Goal: Task Accomplishment & Management: Complete application form

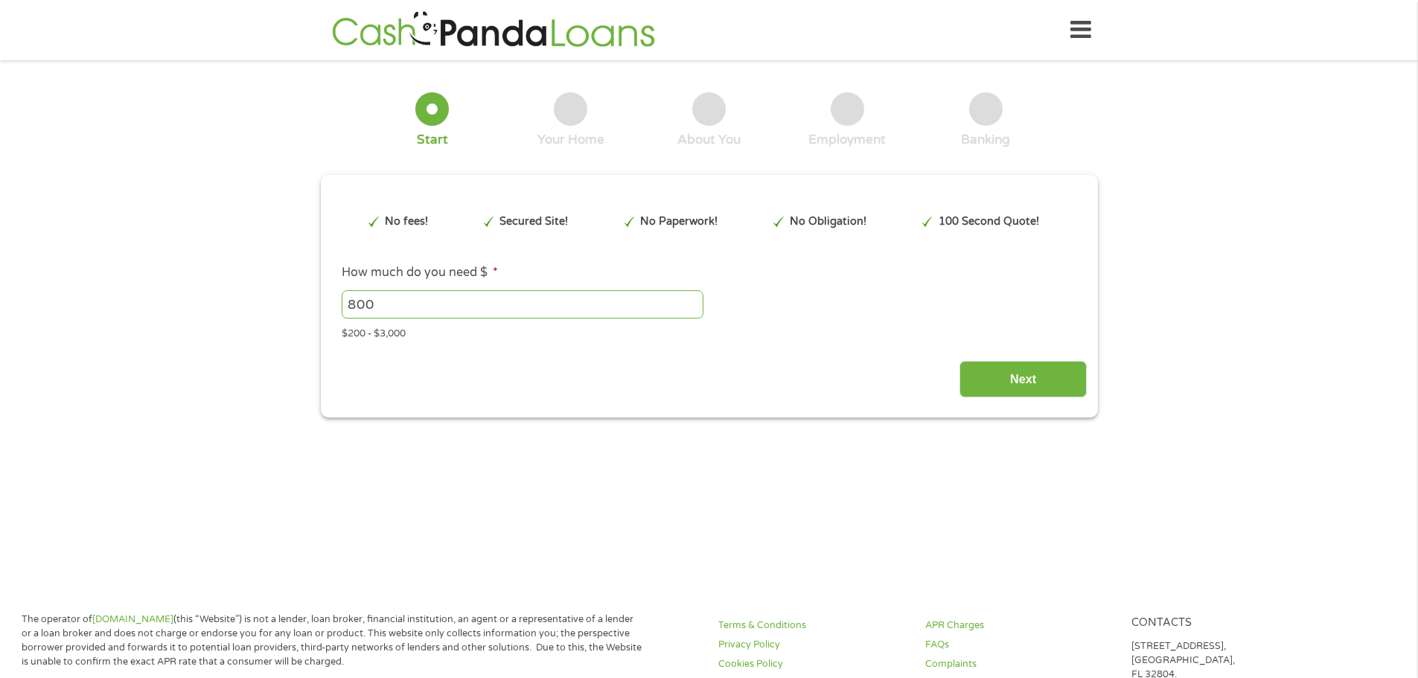
type input "Cj0KCQjww4TGBhCKARIsAFLXndRhBF3_ennQEMdGoz1UyJCg-LQioARyGyCXi7pCPeedMnEoPXetPv4…"
click at [1011, 390] on input "Next" at bounding box center [1023, 379] width 127 height 36
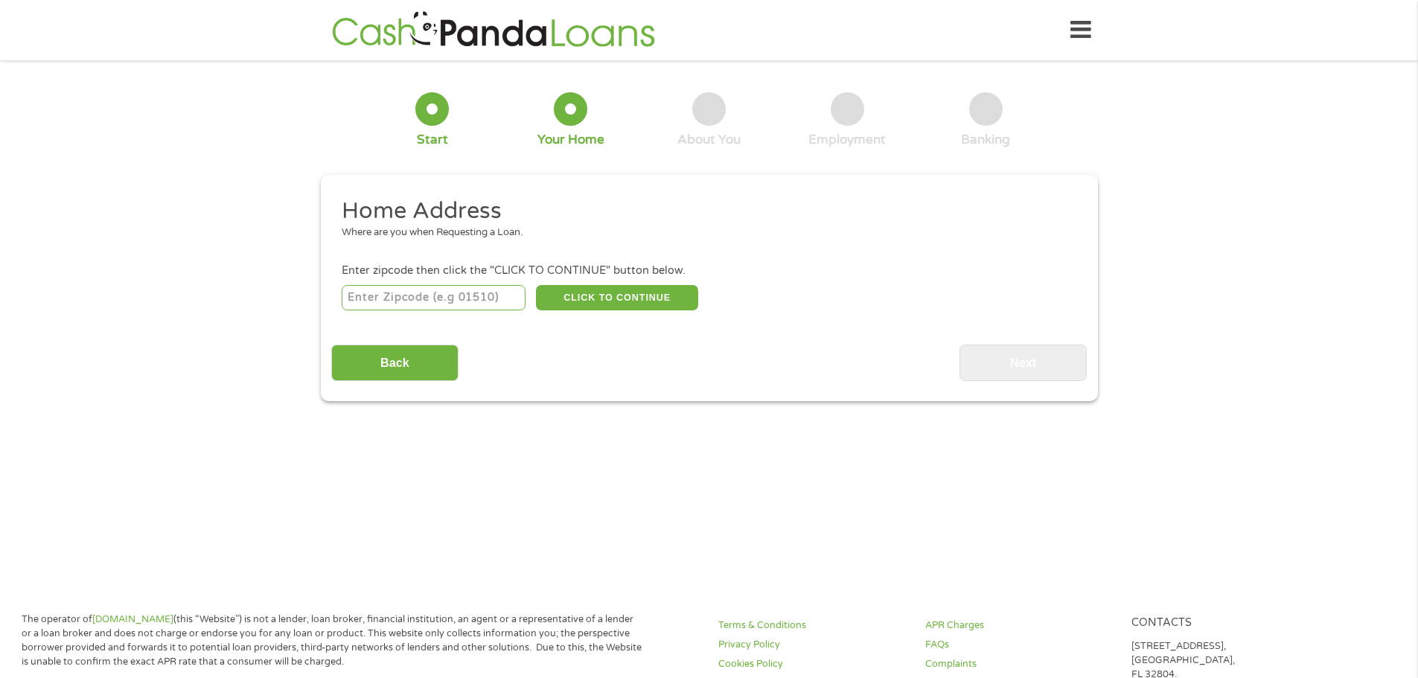
click at [493, 301] on input "number" at bounding box center [434, 297] width 184 height 25
type input "67835"
click at [615, 302] on button "CLICK TO CONTINUE" at bounding box center [617, 297] width 162 height 25
type input "67835"
type input "Cimarron"
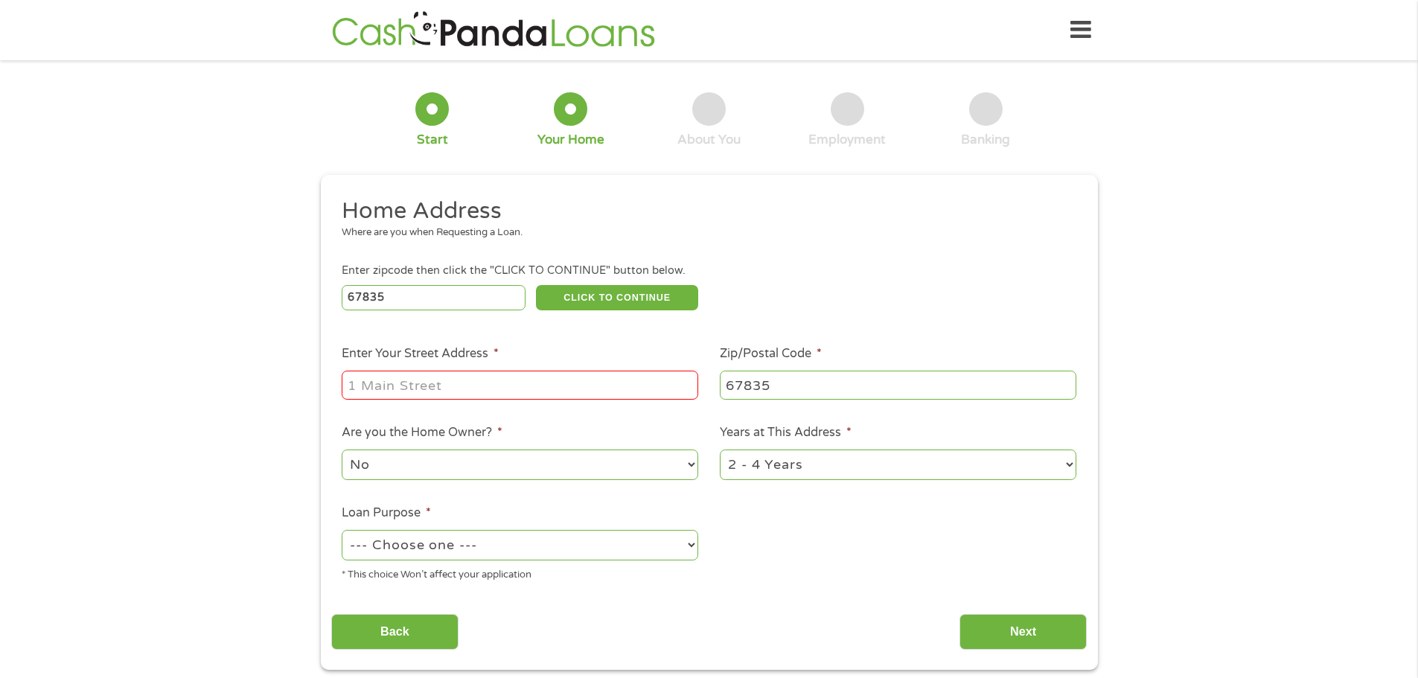
click at [433, 372] on input "Enter Your Street Address *" at bounding box center [520, 385] width 357 height 28
type input "[STREET_ADDRESS]"
click at [669, 471] on select "No Yes" at bounding box center [520, 465] width 357 height 31
select select "yes"
click at [342, 450] on select "No Yes" at bounding box center [520, 465] width 357 height 31
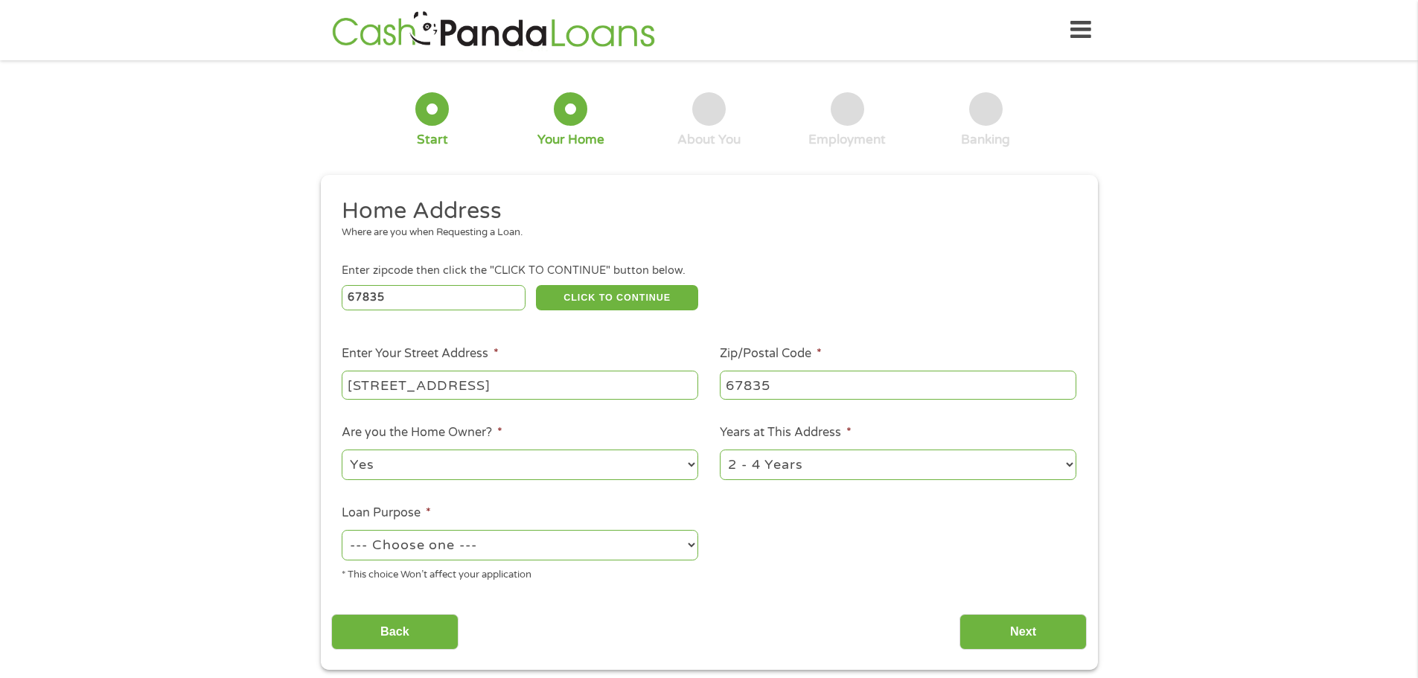
click at [864, 485] on ul "Home Address Where are you when Requesting a Loan. Enter zipcode then click the…" at bounding box center [709, 396] width 756 height 398
click at [864, 475] on select "1 Year or less 1 - 2 Years 2 - 4 Years Over 4 Years" at bounding box center [898, 465] width 357 height 31
select select "24months"
click at [720, 450] on select "1 Year or less 1 - 2 Years 2 - 4 Years Over 4 Years" at bounding box center [898, 465] width 357 height 31
click at [559, 541] on select "--- Choose one --- Pay Bills Debt Consolidation Home Improvement Major Purchase…" at bounding box center [520, 545] width 357 height 31
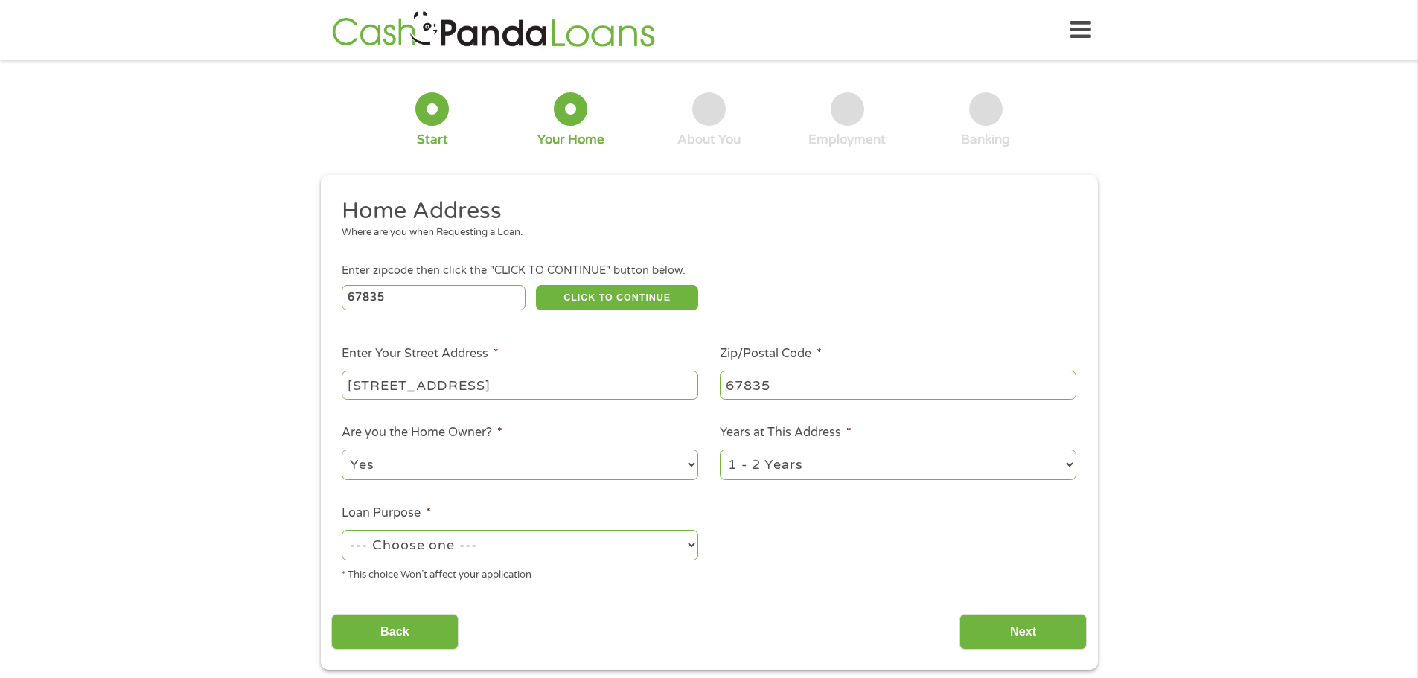
select select "paybills"
click at [342, 530] on select "--- Choose one --- Pay Bills Debt Consolidation Home Improvement Major Purchase…" at bounding box center [520, 545] width 357 height 31
click at [980, 624] on input "Next" at bounding box center [1023, 632] width 127 height 36
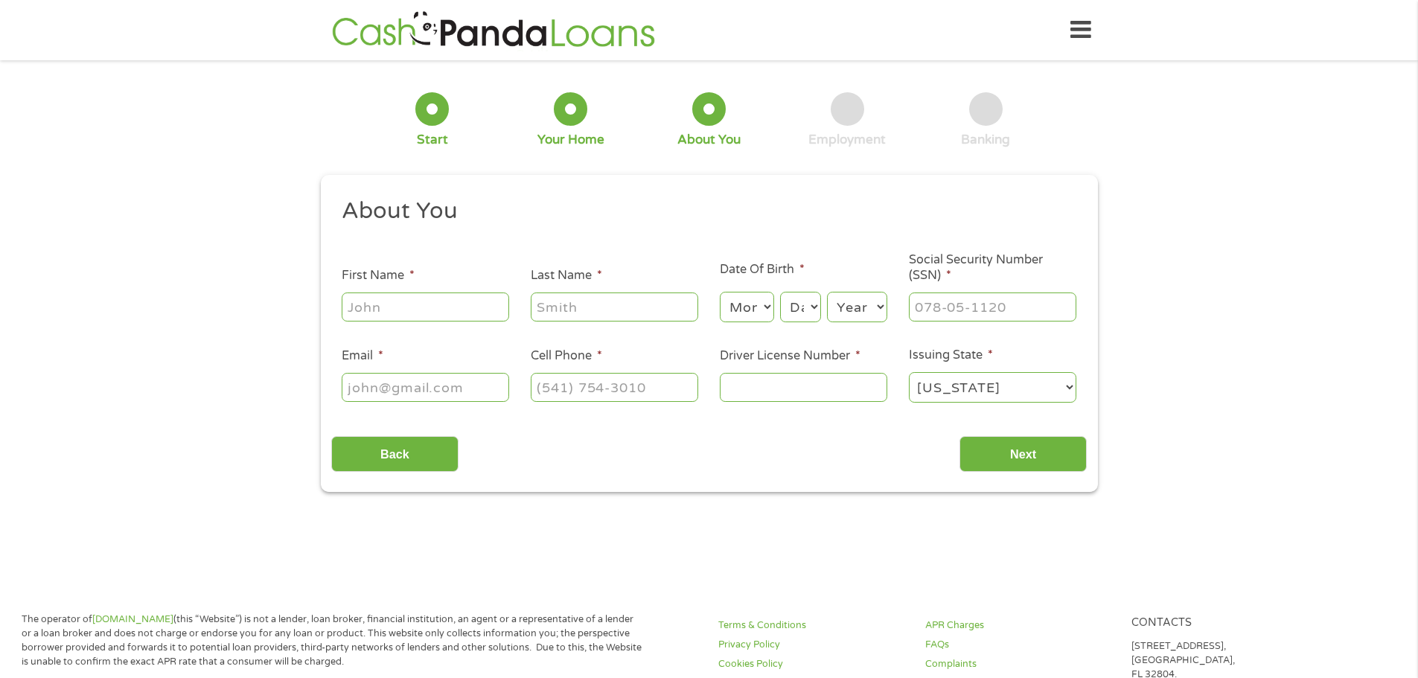
click at [471, 305] on input "First Name *" at bounding box center [426, 307] width 168 height 28
type input "[PERSON_NAME]"
click at [729, 310] on select "Month 1 2 3 4 5 6 7 8 9 10 11 12" at bounding box center [747, 307] width 54 height 31
select select "9"
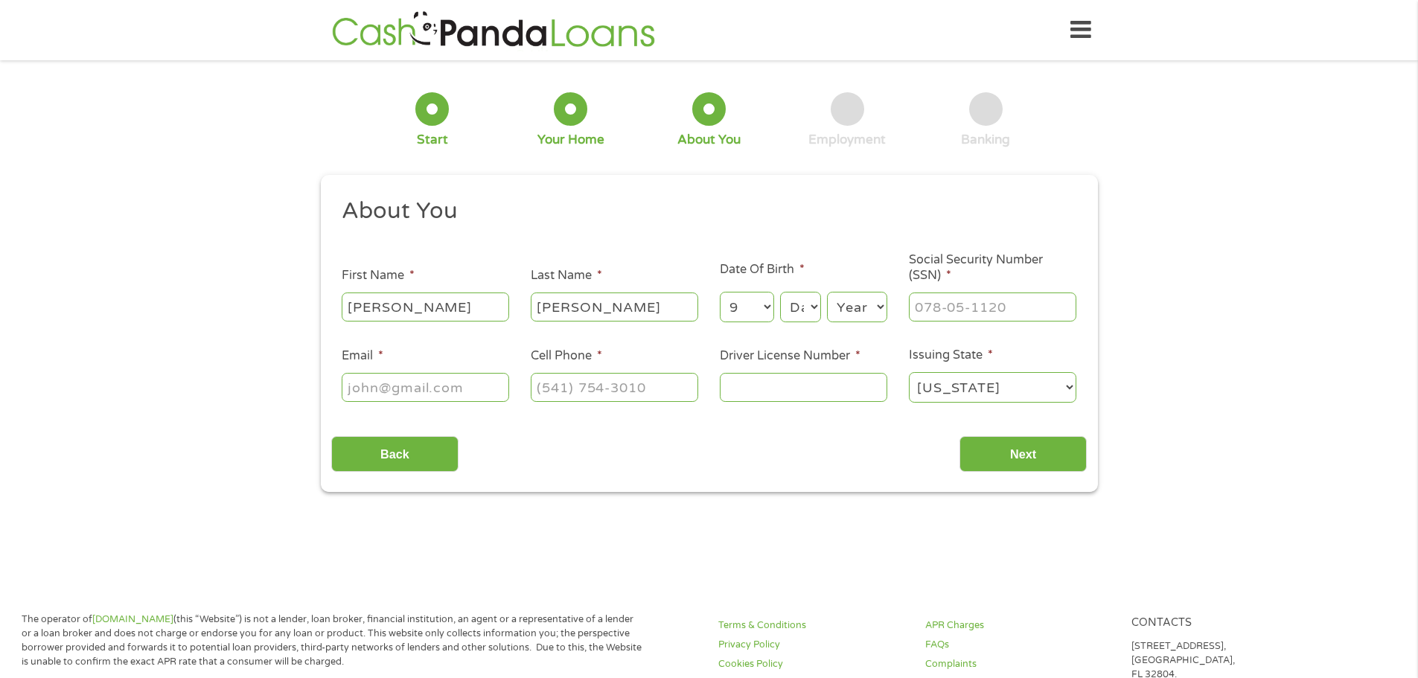
click at [720, 292] on select "Month 1 2 3 4 5 6 7 8 9 10 11 12" at bounding box center [747, 307] width 54 height 31
click at [803, 288] on div "Month Month 1 2 3 4 5 6 7 8 9 10 11 12 Day Day 1 2 3 4 5 6 7 8 9 10 11 12 13 14…" at bounding box center [804, 304] width 168 height 41
click at [803, 304] on select "Day 1 2 3 4 5 6 7 8 9 10 11 12 13 14 15 16 17 18 19 20 21 22 23 24 25 26 27 28 …" at bounding box center [800, 307] width 40 height 31
select select "15"
click at [780, 292] on select "Day 1 2 3 4 5 6 7 8 9 10 11 12 13 14 15 16 17 18 19 20 21 22 23 24 25 26 27 28 …" at bounding box center [800, 307] width 40 height 31
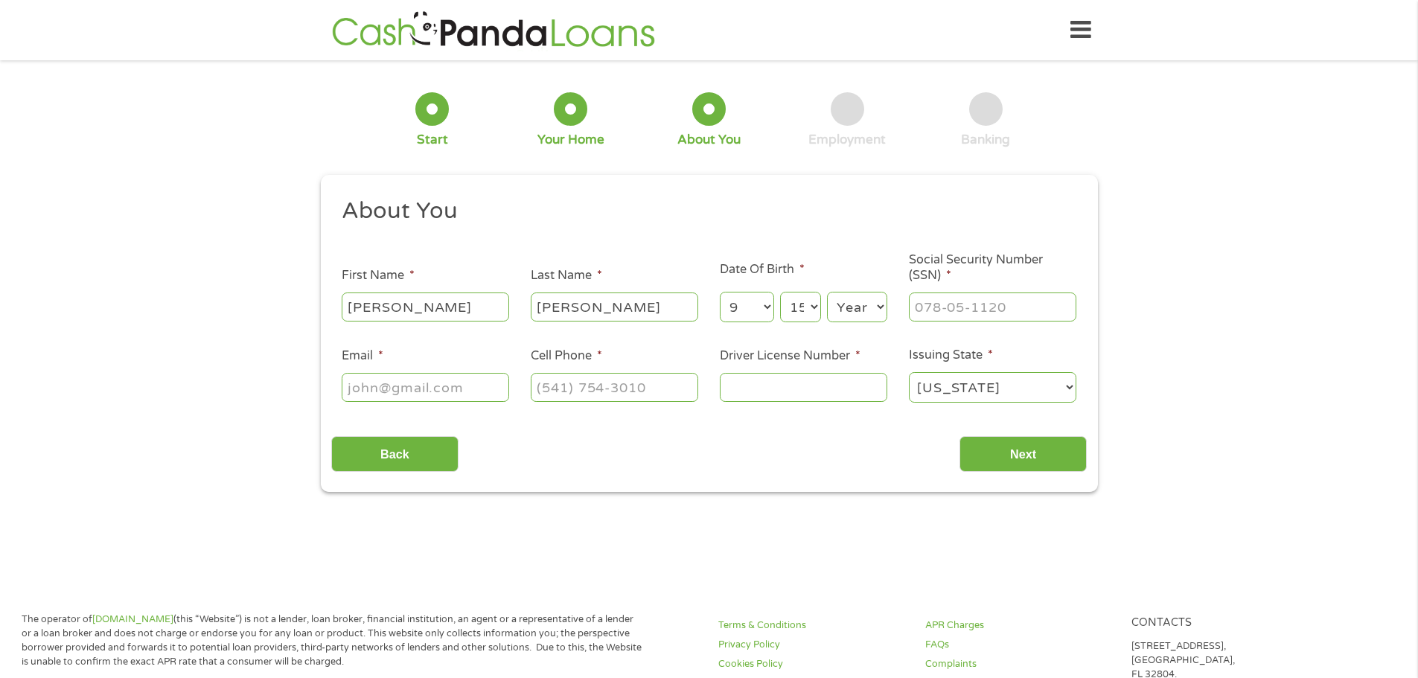
click at [850, 307] on select "Year [DATE] 2006 2005 2004 2003 2002 2001 2000 1999 1998 1997 1996 1995 1994 19…" at bounding box center [857, 307] width 60 height 31
select select "1997"
click at [827, 292] on select "Year [DATE] 2006 2005 2004 2003 2002 2001 2000 1999 1998 1997 1996 1995 1994 19…" at bounding box center [857, 307] width 60 height 31
click at [965, 299] on input "___-__-____" at bounding box center [993, 307] width 168 height 28
type input "603-02-5554"
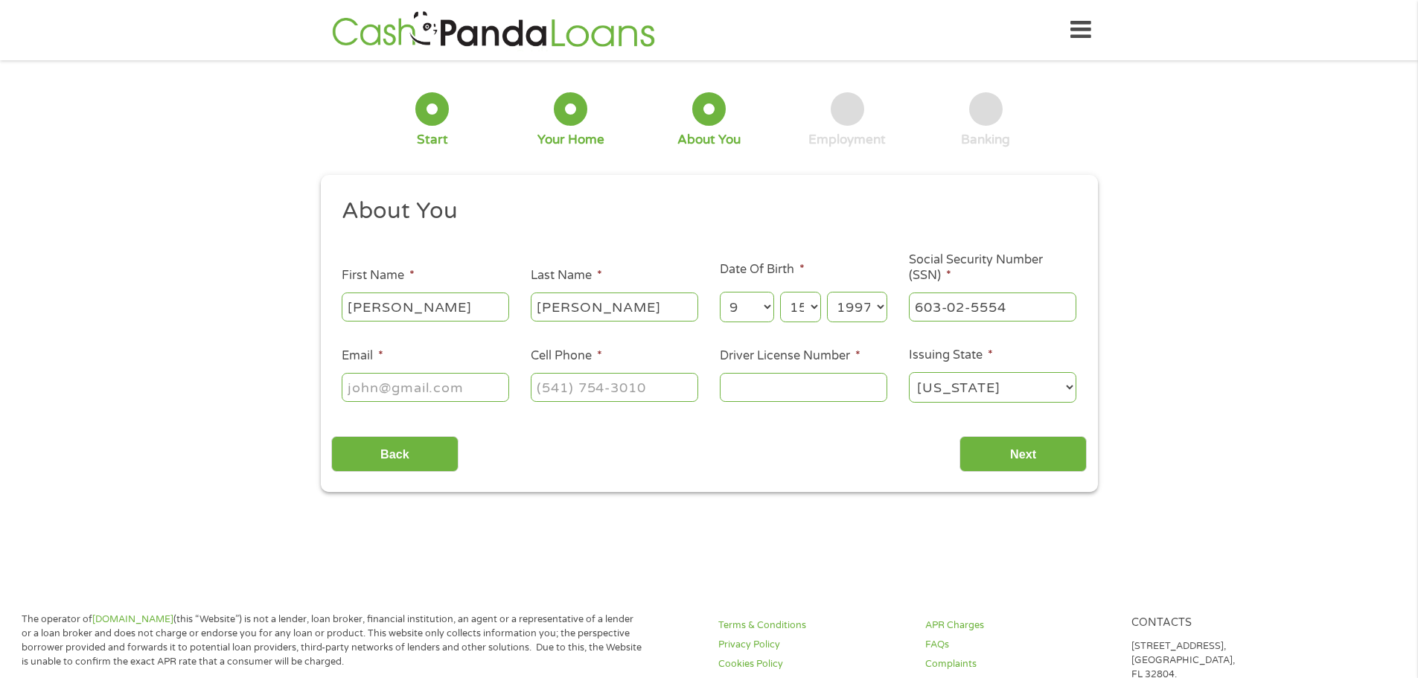
click at [434, 390] on input "Email *" at bounding box center [426, 387] width 168 height 28
type input "[EMAIL_ADDRESS][DOMAIN_NAME]"
type input "[PHONE_NUMBER]"
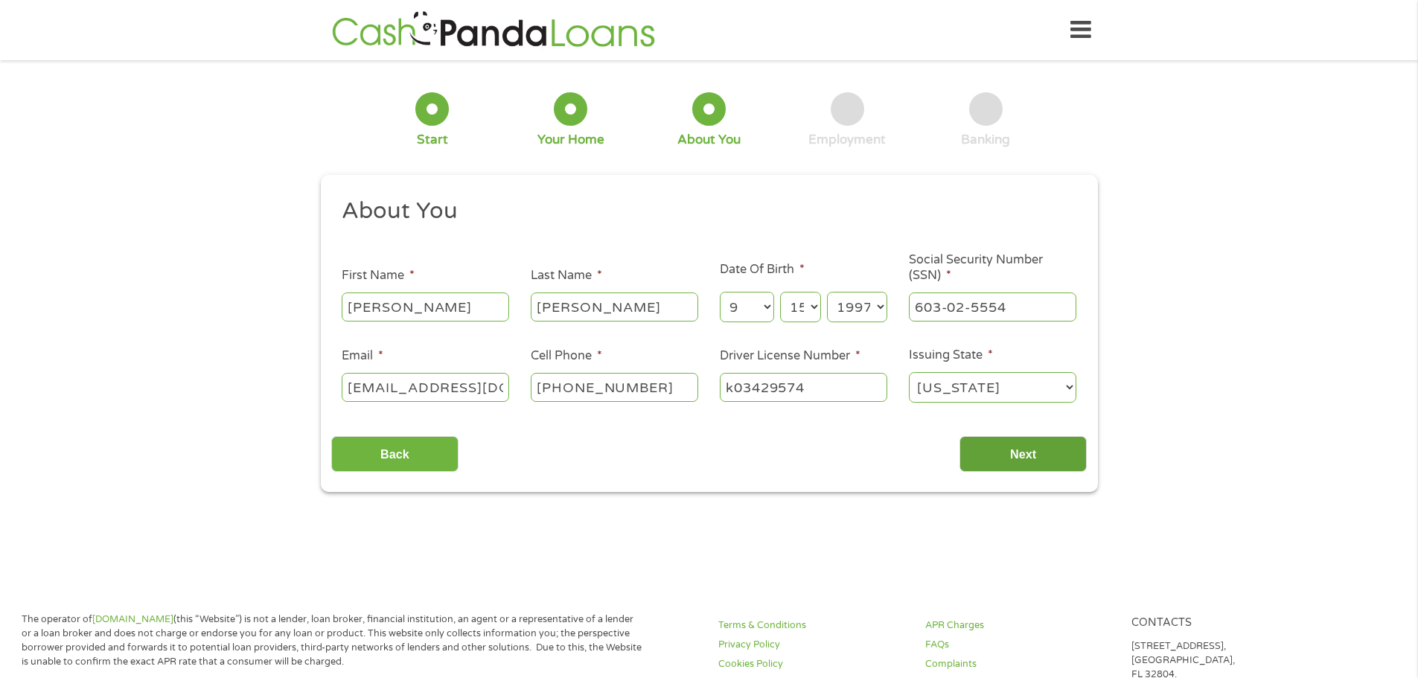
type input "k03429574"
click at [1005, 453] on input "Next" at bounding box center [1023, 454] width 127 height 36
click at [1025, 446] on input "Next" at bounding box center [1023, 454] width 127 height 36
click at [652, 316] on input "[PERSON_NAME]" at bounding box center [615, 307] width 168 height 28
click at [896, 454] on div "Back Next" at bounding box center [709, 448] width 756 height 47
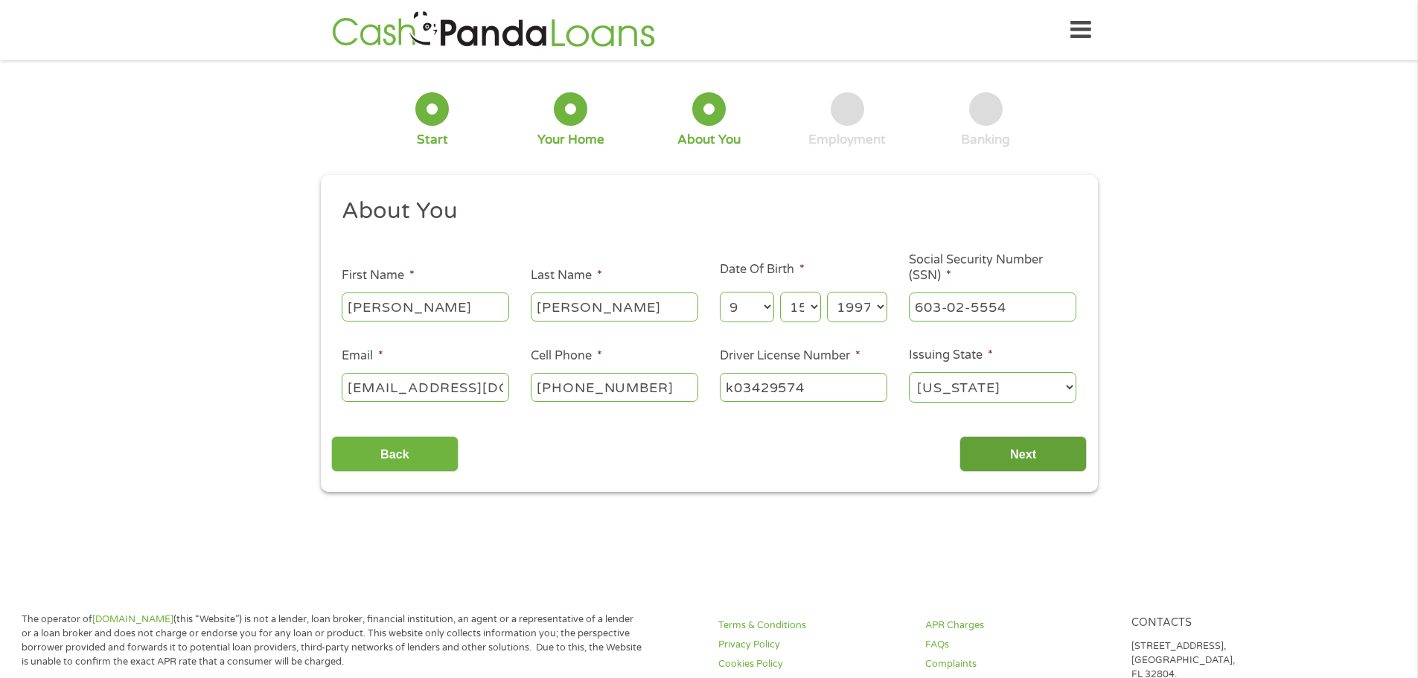
click at [1004, 459] on input "Next" at bounding box center [1023, 454] width 127 height 36
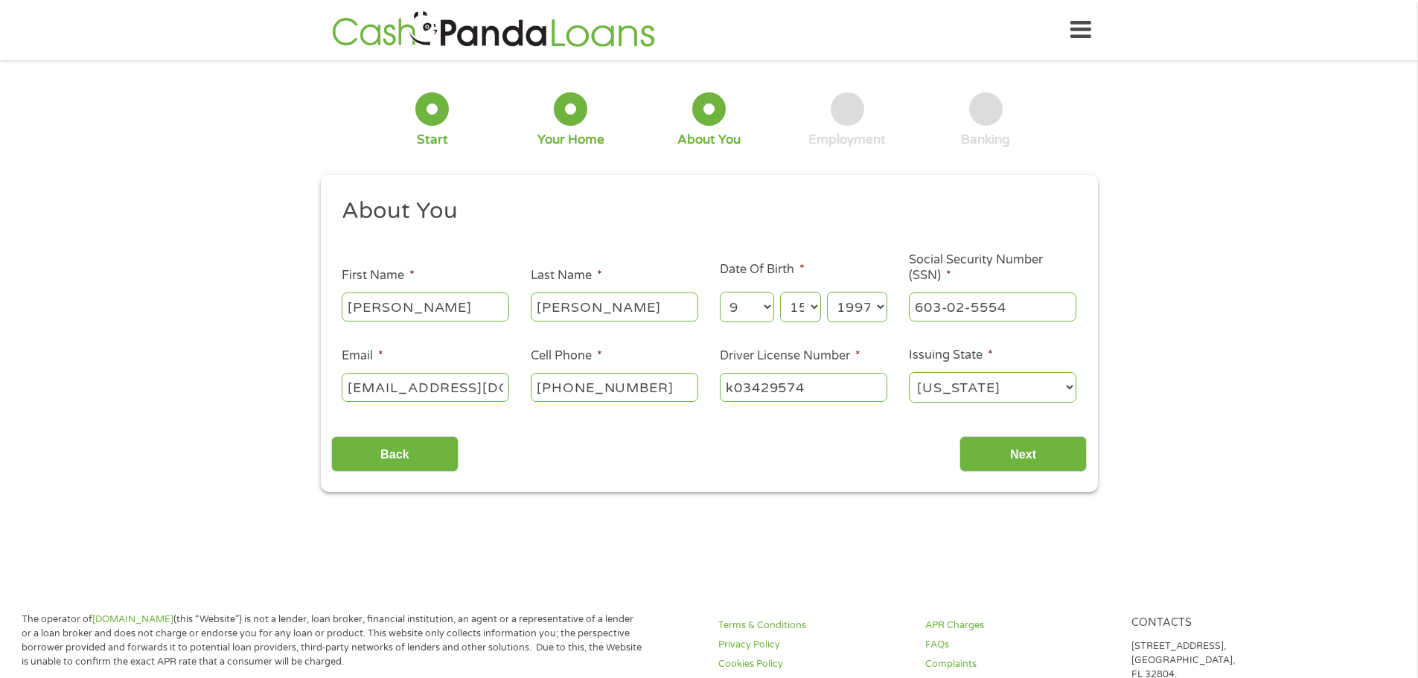
click at [731, 398] on input "k03429574" at bounding box center [804, 387] width 168 height 28
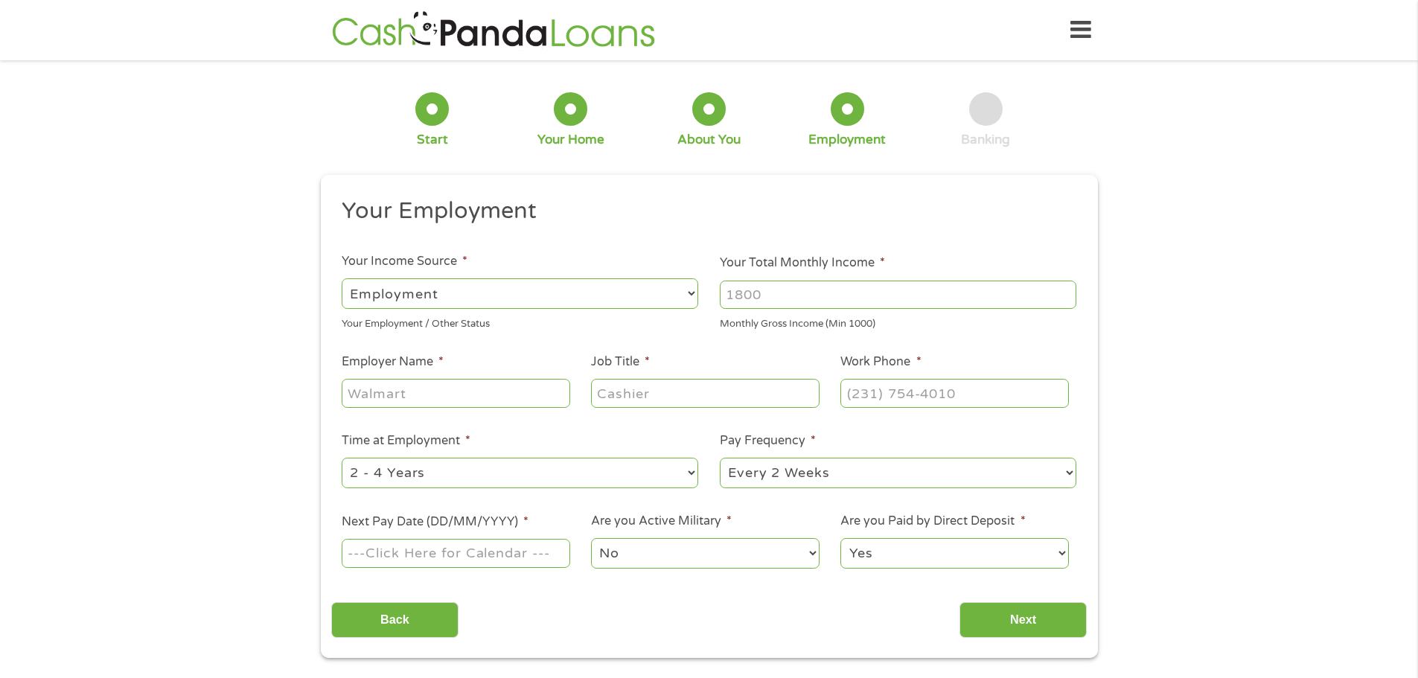
click at [780, 309] on div at bounding box center [898, 295] width 357 height 34
click at [789, 298] on input "Your Total Monthly Income *" at bounding box center [898, 295] width 357 height 28
type input "2000"
click at [401, 387] on input "Employer Name *" at bounding box center [456, 393] width 228 height 28
type input "W"
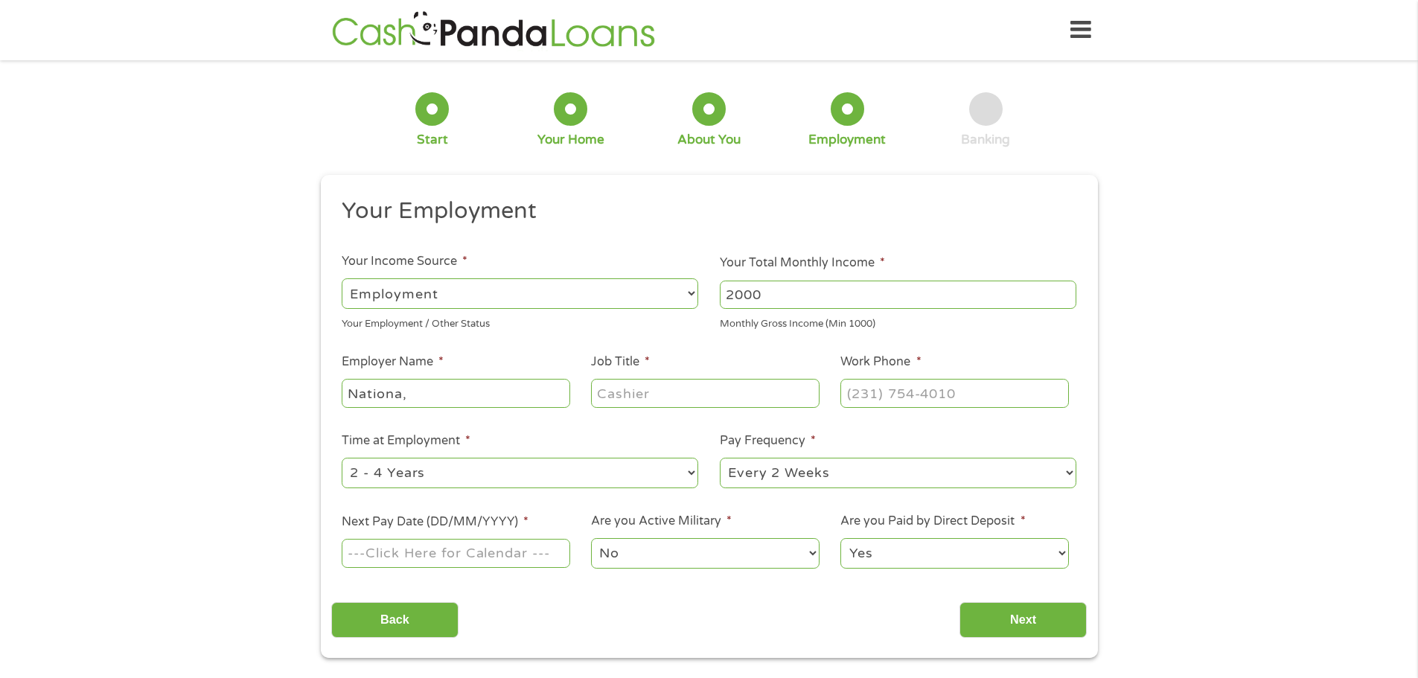
click at [441, 400] on input "Nationa," at bounding box center [456, 393] width 228 height 28
type input "National Beef"
click at [708, 399] on input "Job Title *" at bounding box center [705, 393] width 228 height 28
type input "Hr CLerk"
type input "(___) ___-____"
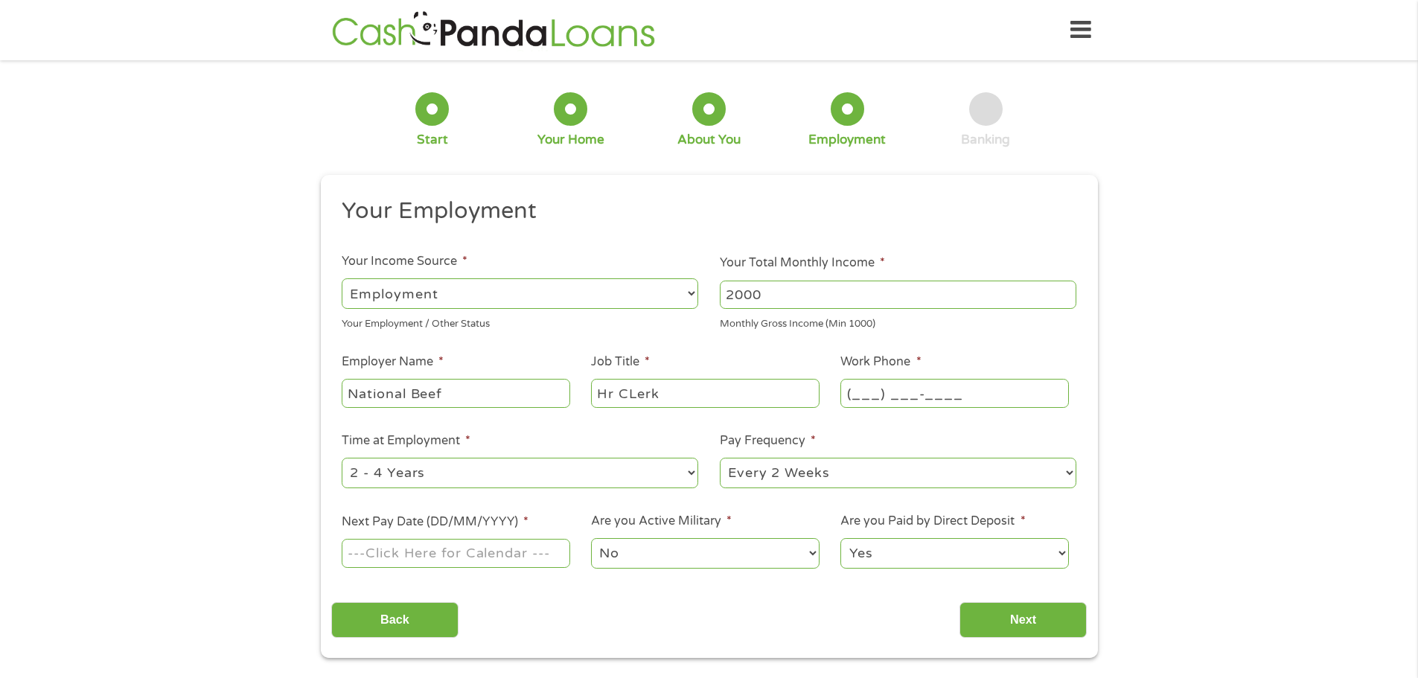
click at [1015, 387] on input "(___) ___-____" at bounding box center [955, 393] width 228 height 28
click at [867, 391] on input "(___) ___-____" at bounding box center [955, 393] width 228 height 28
click at [856, 392] on input "(___) ___-____" at bounding box center [955, 393] width 228 height 28
type input "[PHONE_NUMBER]"
click at [568, 471] on select "--- Choose one --- 1 Year or less 1 - 2 Years 2 - 4 Years Over 4 Years" at bounding box center [520, 473] width 357 height 31
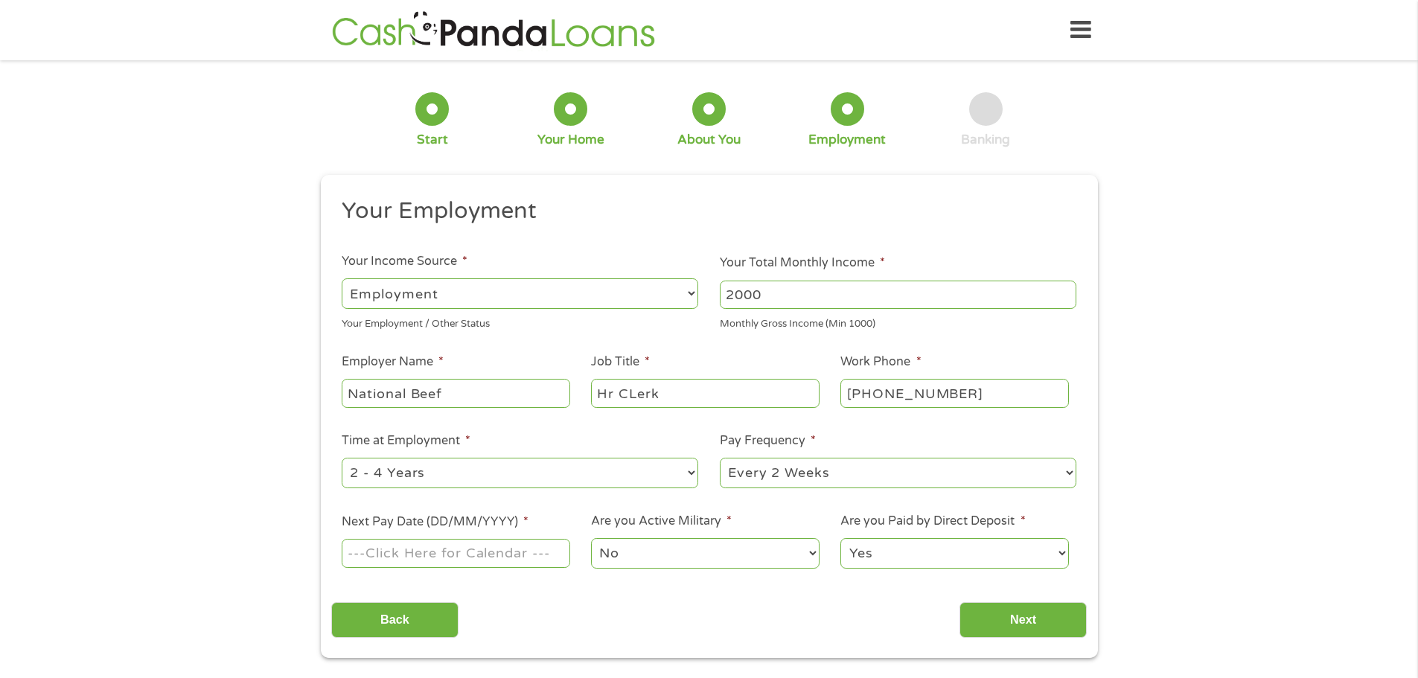
click at [853, 610] on div "Back Next" at bounding box center [709, 614] width 756 height 47
click at [809, 467] on select "--- Choose one --- Every 2 Weeks Every Week Monthly Semi-Monthly" at bounding box center [898, 473] width 357 height 31
select select "weekly"
click at [720, 458] on select "--- Choose one --- Every 2 Weeks Every Week Monthly Semi-Monthly" at bounding box center [898, 473] width 357 height 31
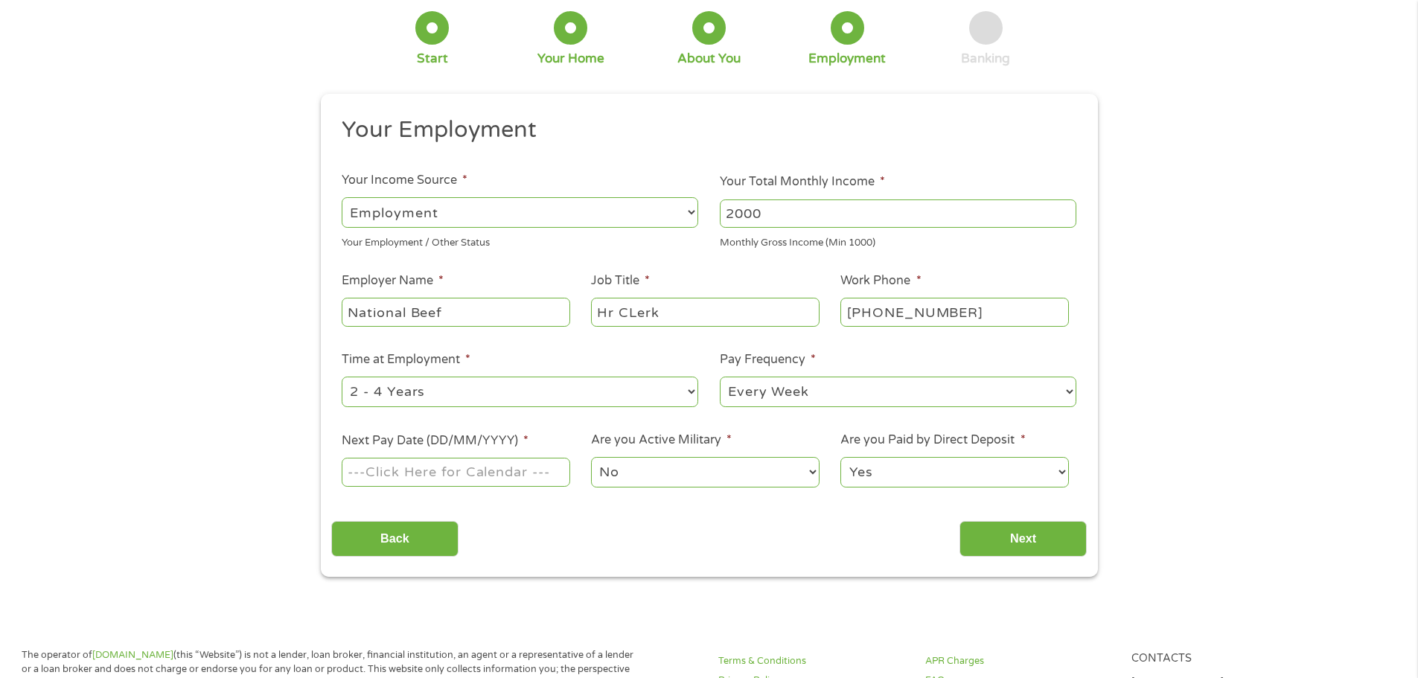
scroll to position [223, 0]
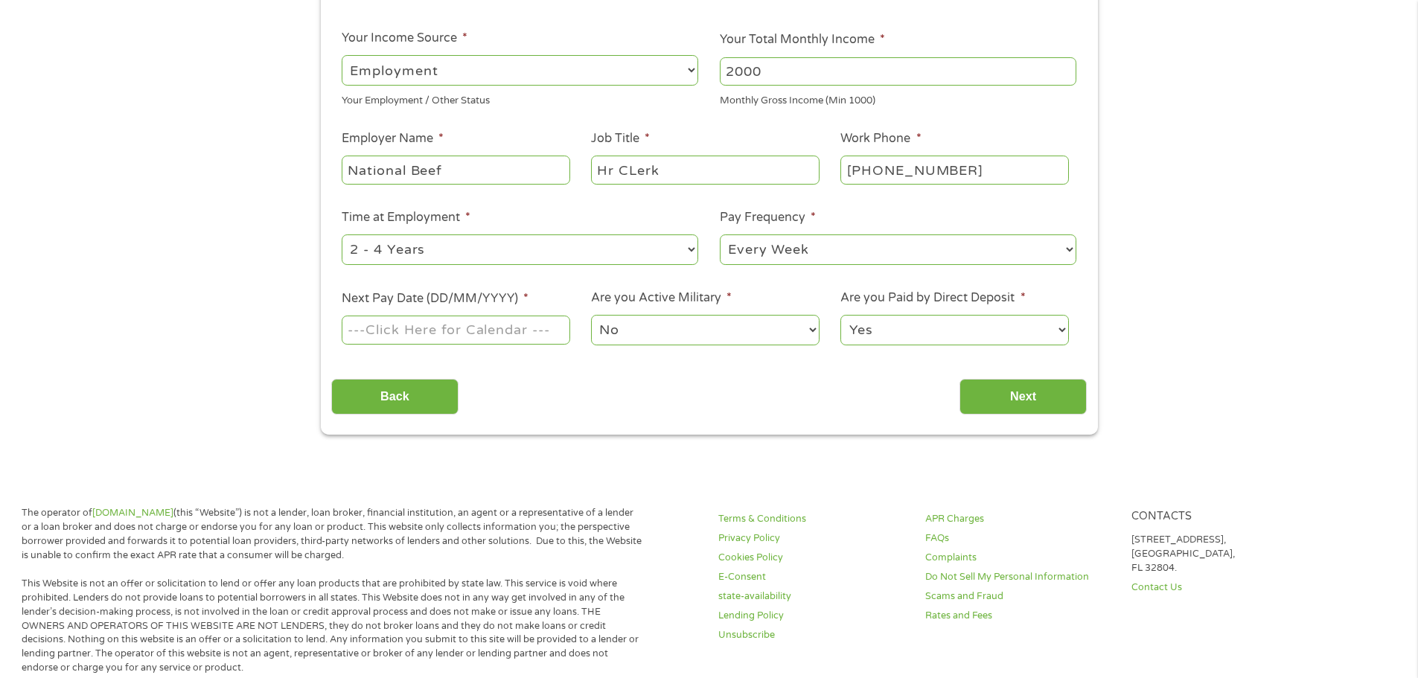
click at [404, 311] on li "Next Pay Date (DD/MM/YYYY) *" at bounding box center [455, 318] width 249 height 57
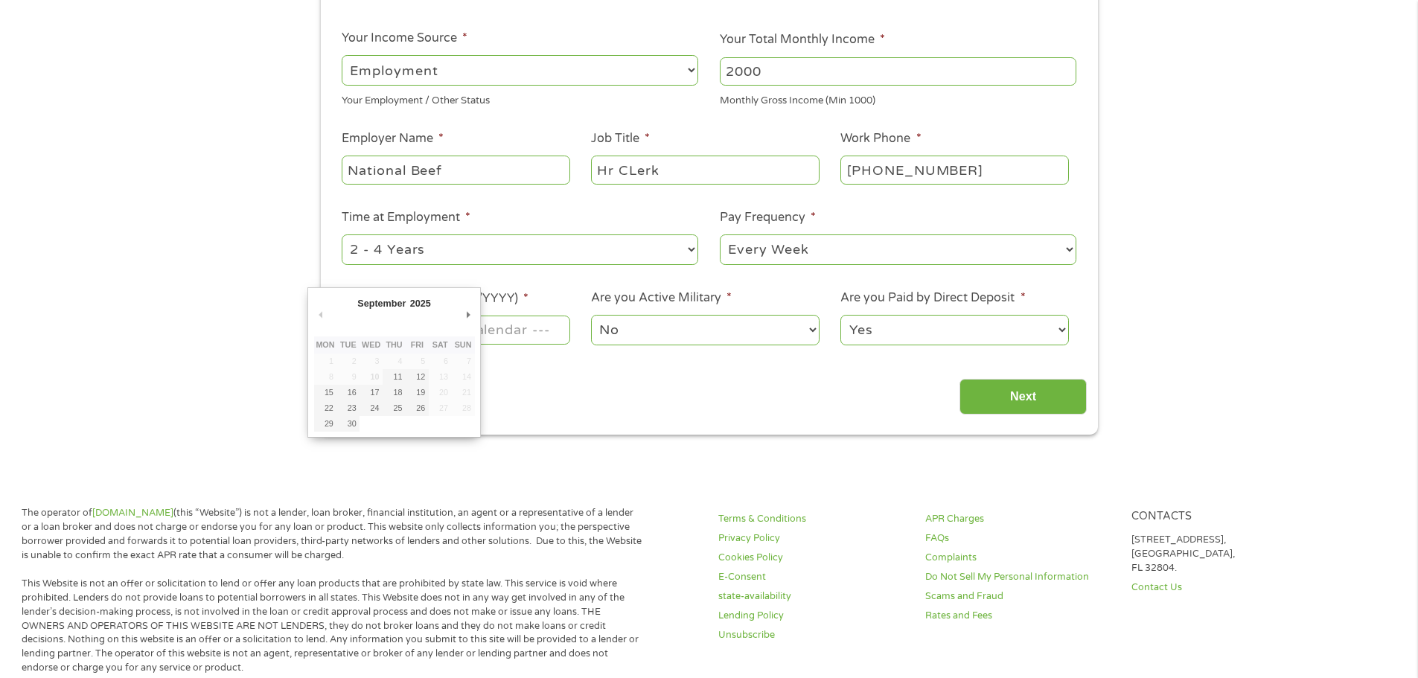
click at [398, 325] on body "Home Get Loan Offer How it works FAQs Blog Cash Loans Quick Loans Online Loans …" at bounding box center [709, 588] width 1418 height 1623
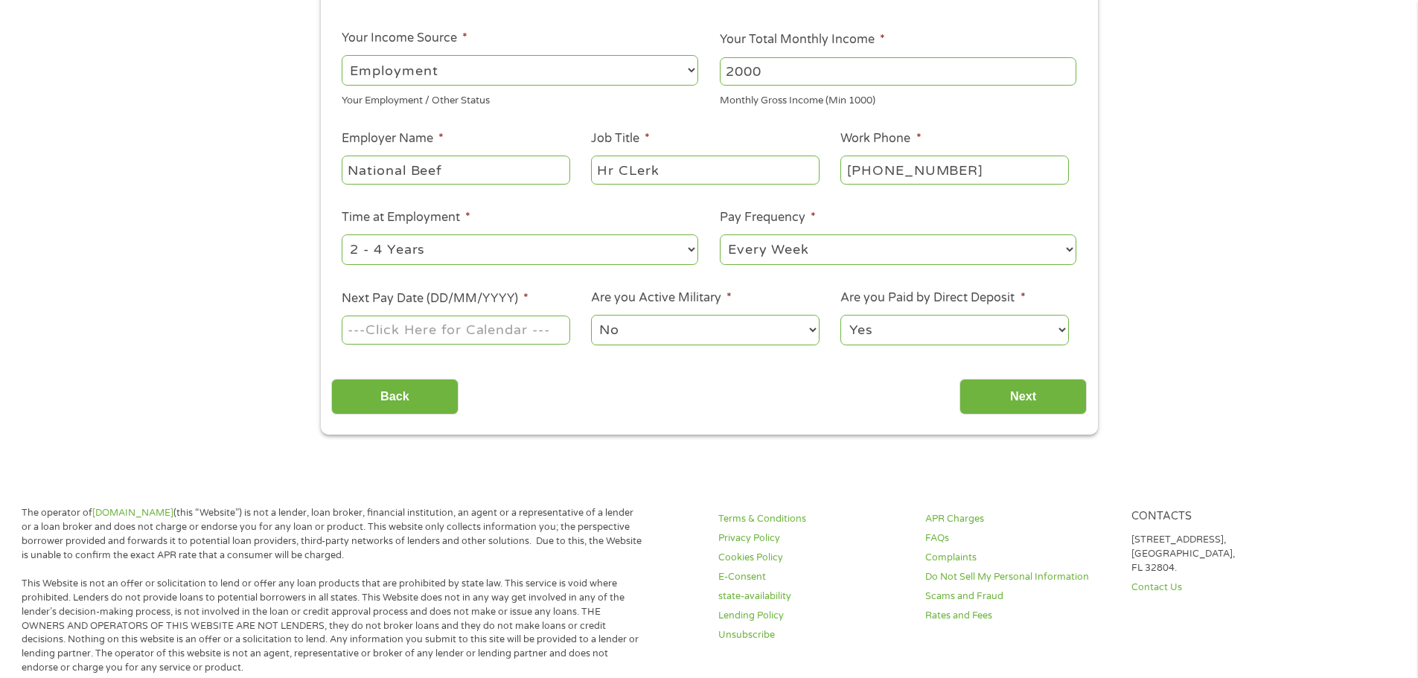
click at [398, 325] on input "Next Pay Date (DD/MM/YYYY) *" at bounding box center [456, 330] width 228 height 28
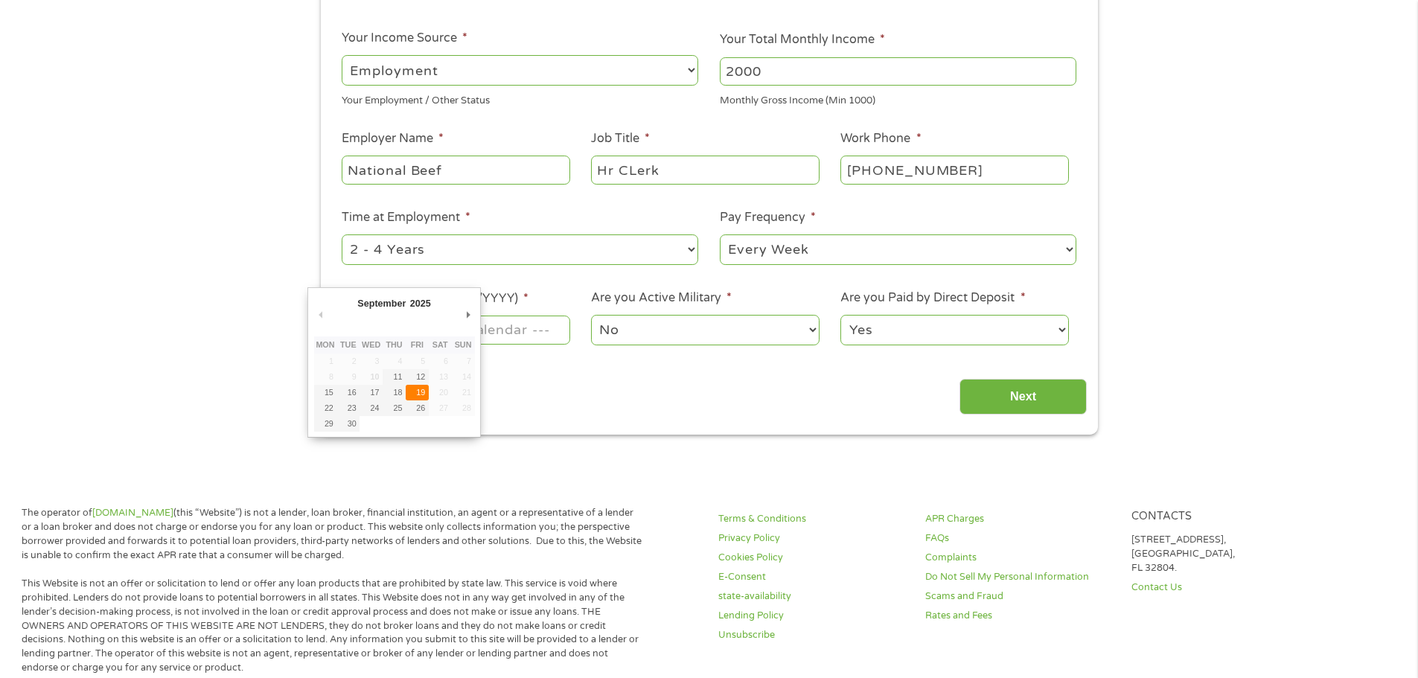
type input "[DATE]"
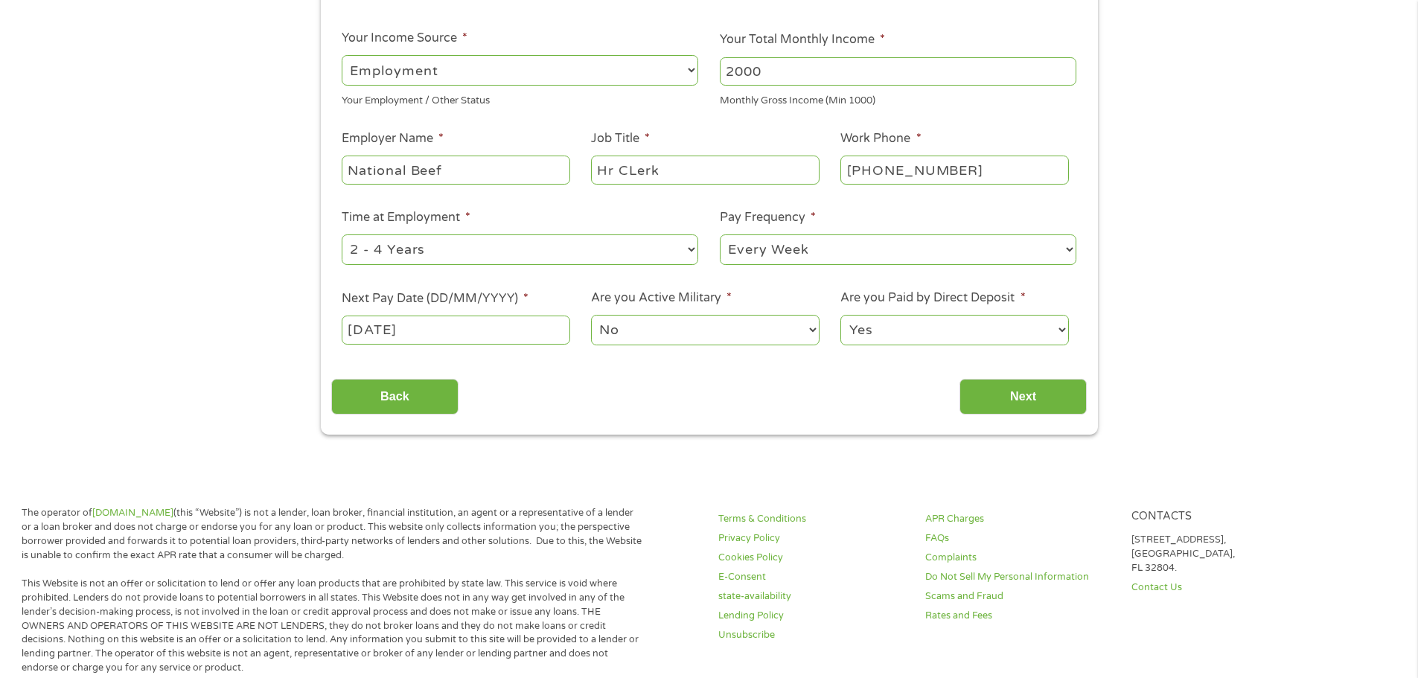
click at [714, 328] on select "No Yes" at bounding box center [705, 330] width 228 height 31
click at [591, 315] on select "No Yes" at bounding box center [705, 330] width 228 height 31
click at [985, 324] on select "Yes No" at bounding box center [955, 330] width 228 height 31
click at [841, 315] on select "Yes No" at bounding box center [955, 330] width 228 height 31
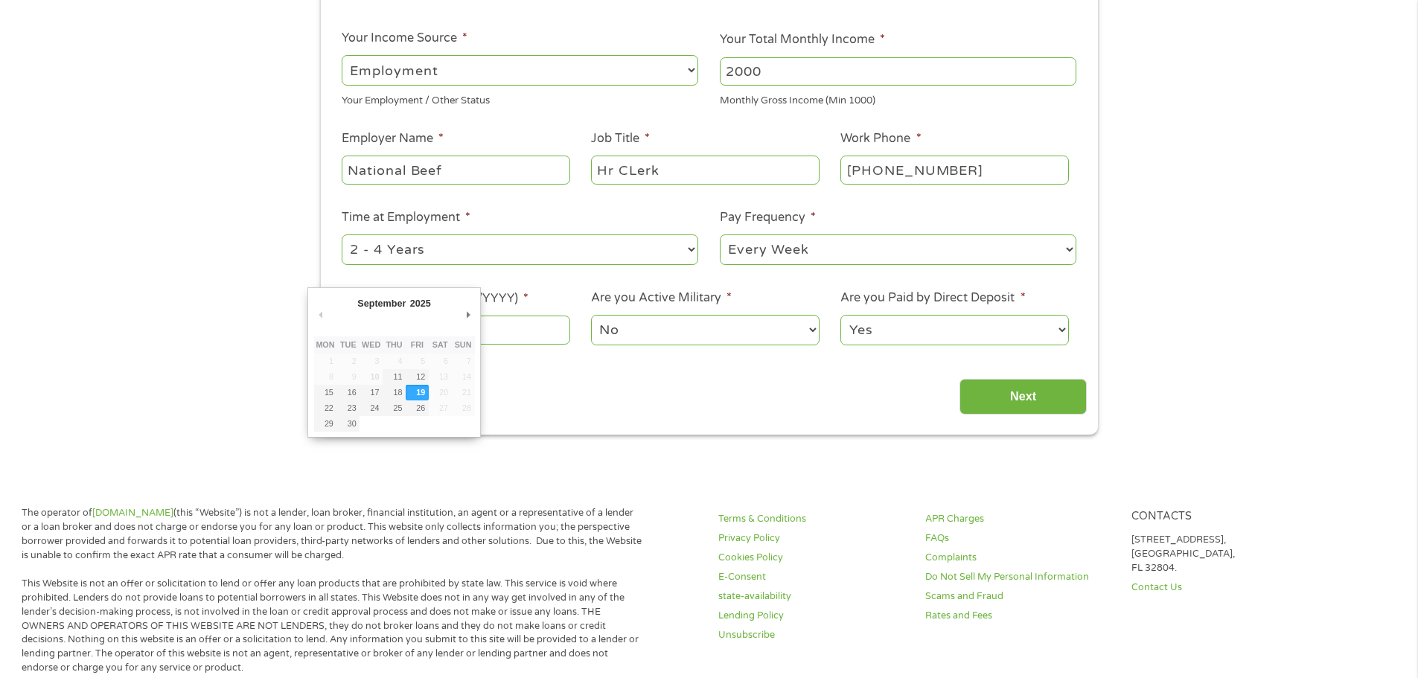
click at [361, 326] on body "Home Get Loan Offer How it works FAQs Blog Cash Loans Quick Loans Online Loans …" at bounding box center [709, 588] width 1418 height 1623
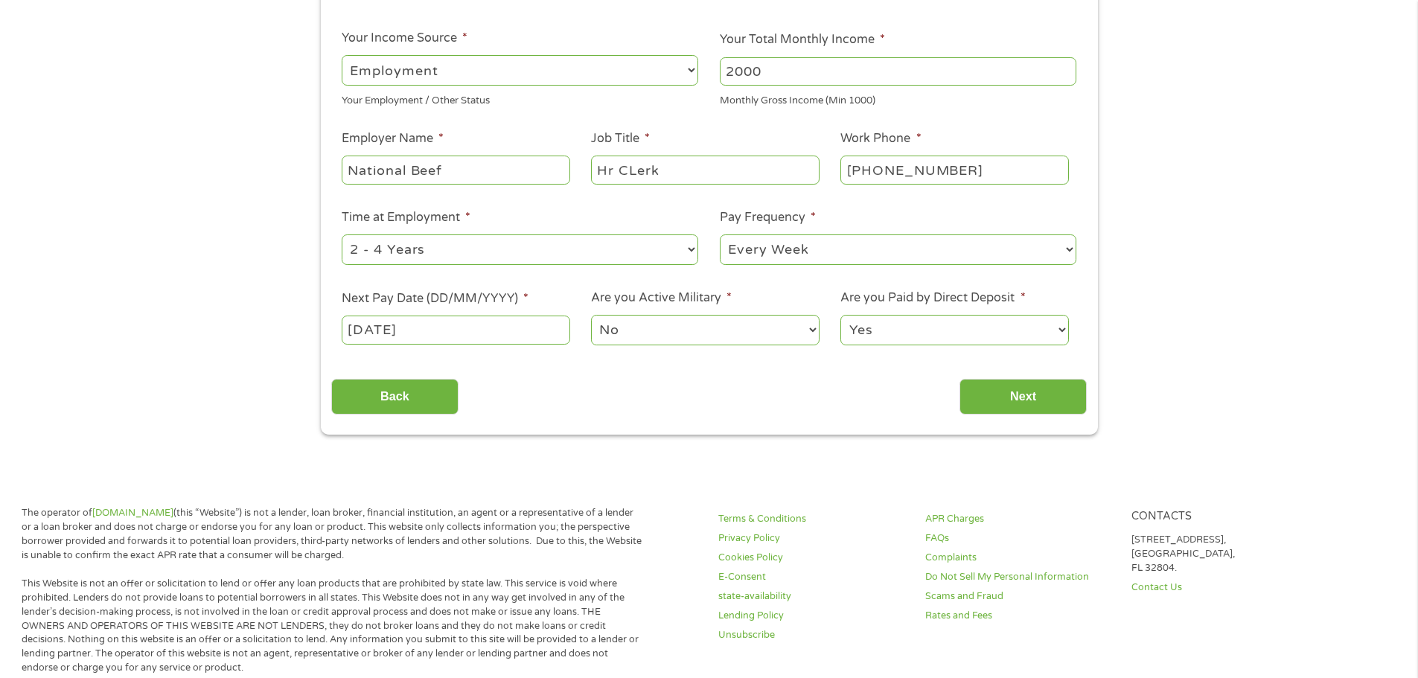
click at [471, 337] on input "[DATE]" at bounding box center [456, 330] width 228 height 28
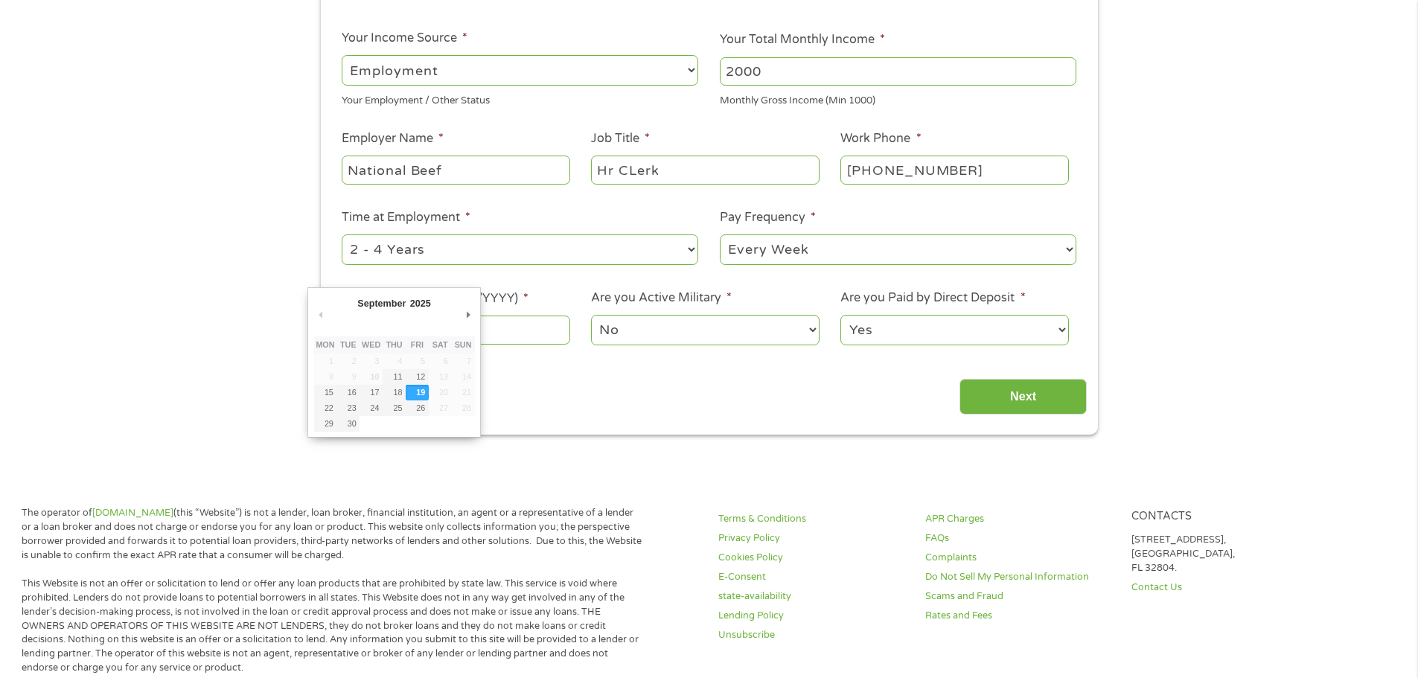
click at [471, 337] on th "Sun" at bounding box center [463, 345] width 23 height 17
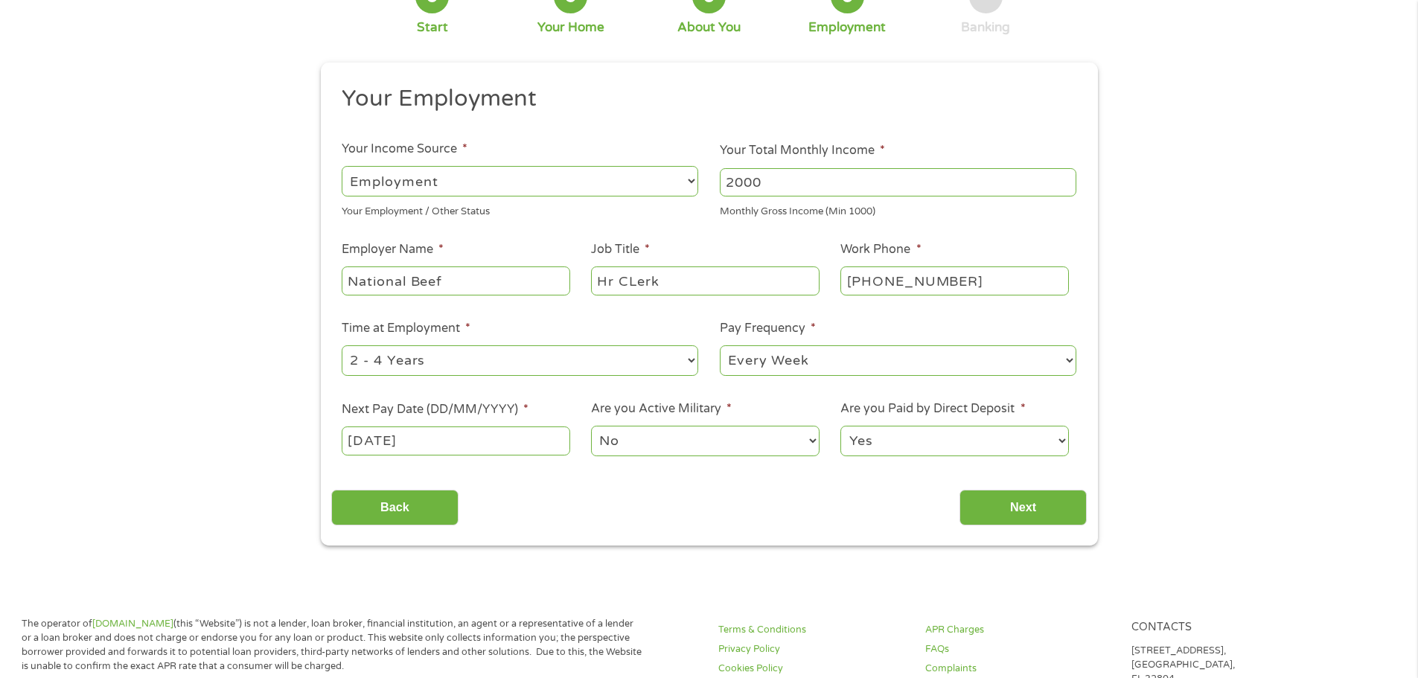
scroll to position [149, 0]
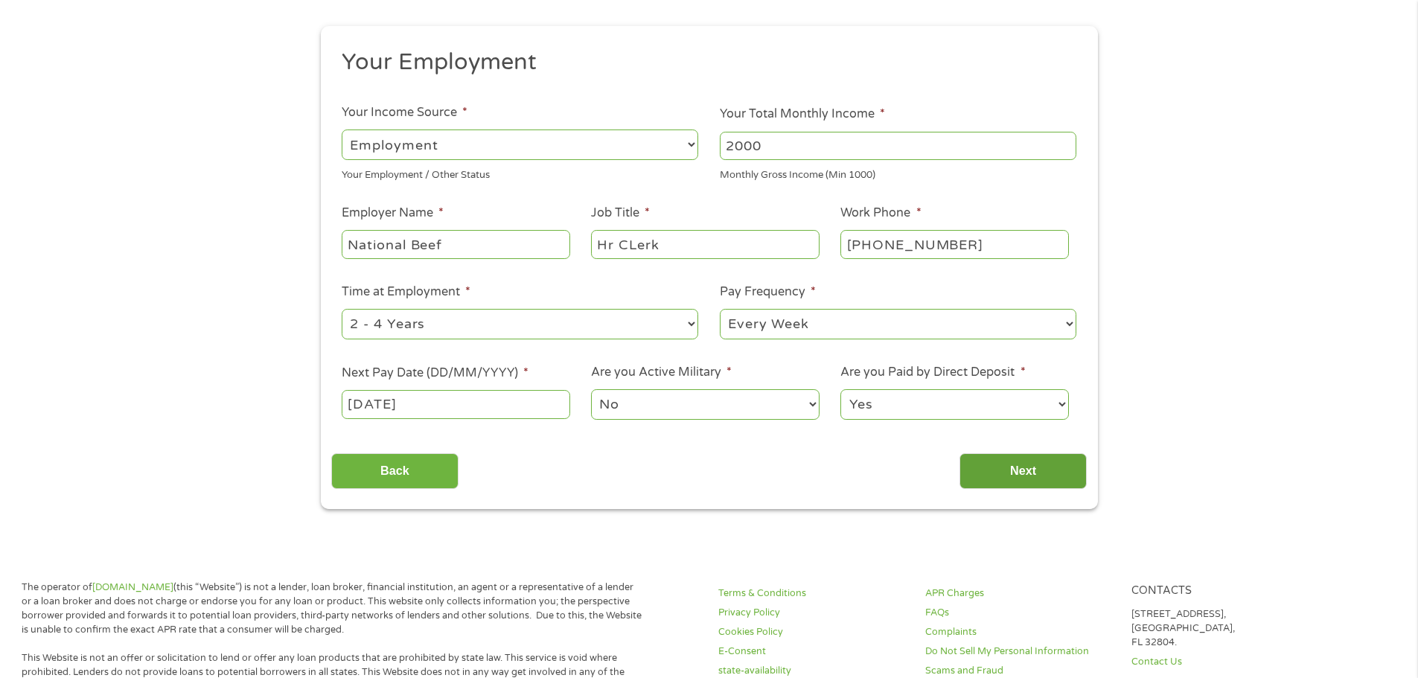
click at [1027, 469] on input "Next" at bounding box center [1023, 471] width 127 height 36
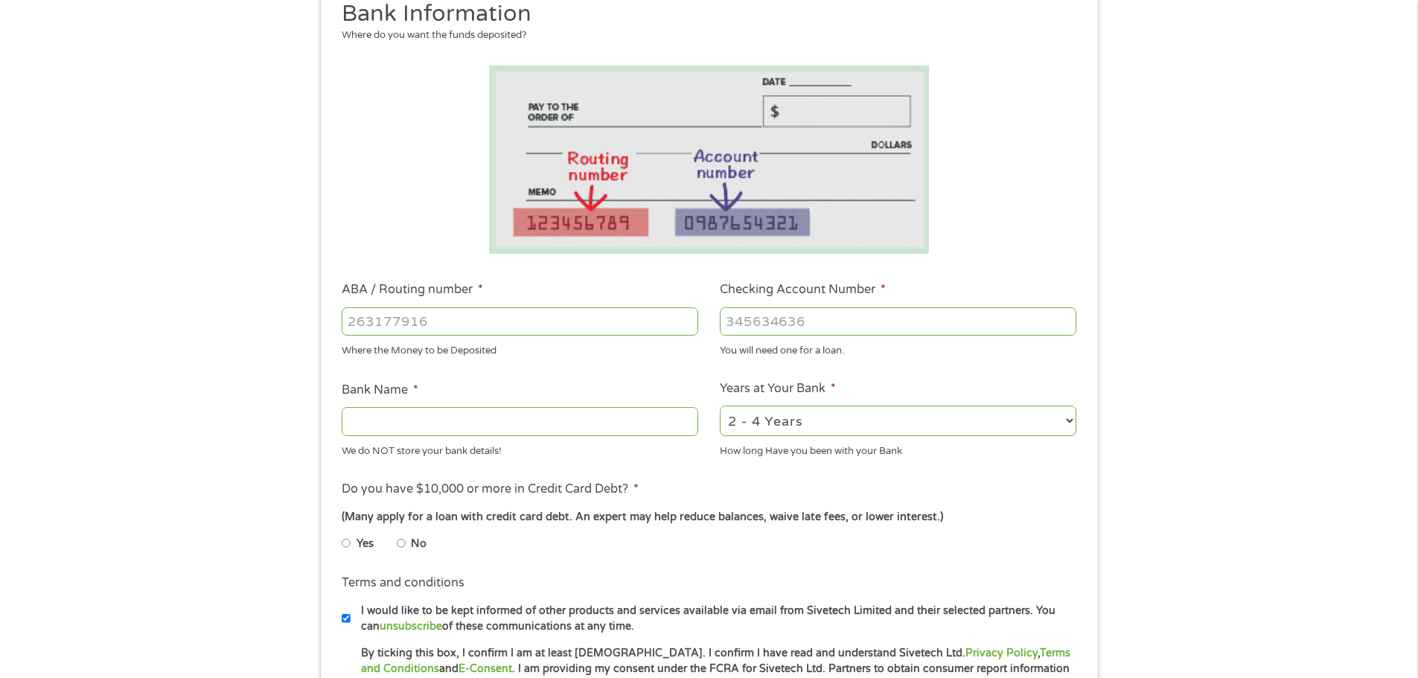
scroll to position [223, 0]
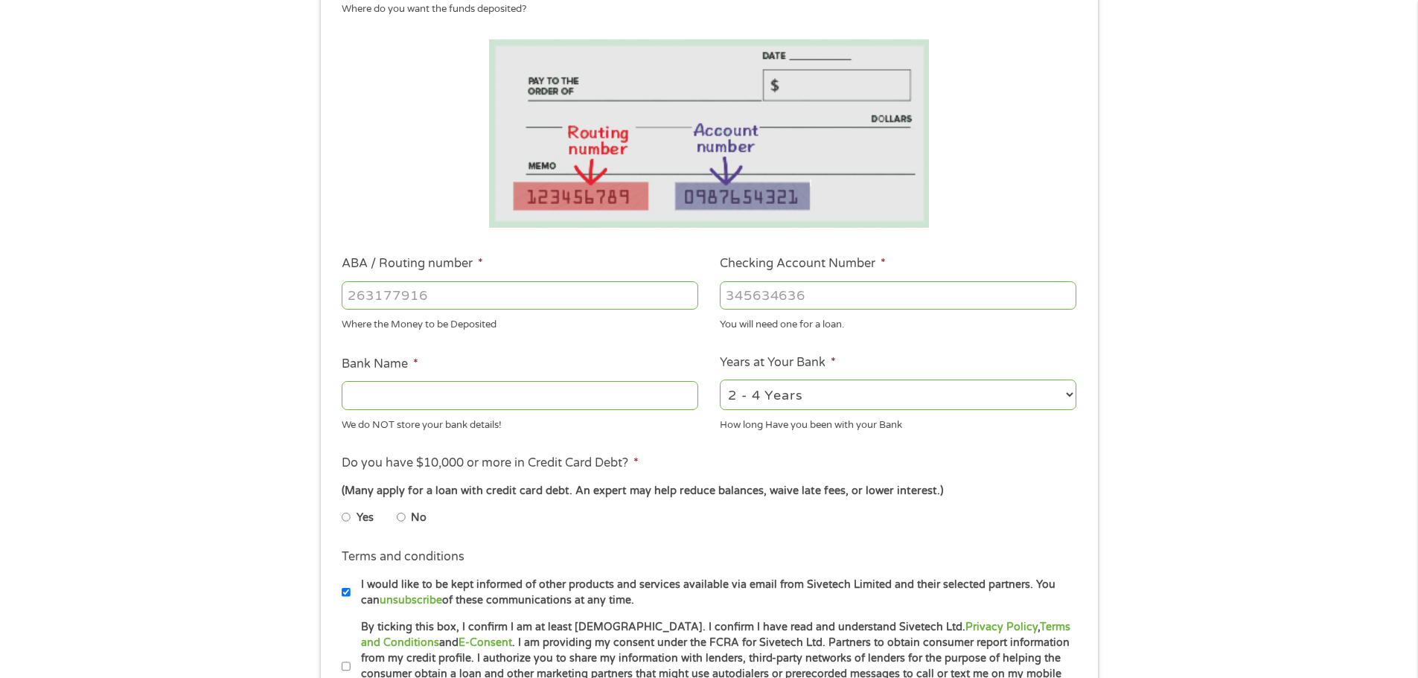
click at [439, 285] on input "ABA / Routing number *" at bounding box center [520, 295] width 357 height 28
type input "301178013"
type input "CREDIT UNION OF [GEOGRAPHIC_DATA]"
type input "301178013"
click at [727, 297] on input "Checking Account Number *" at bounding box center [898, 295] width 357 height 28
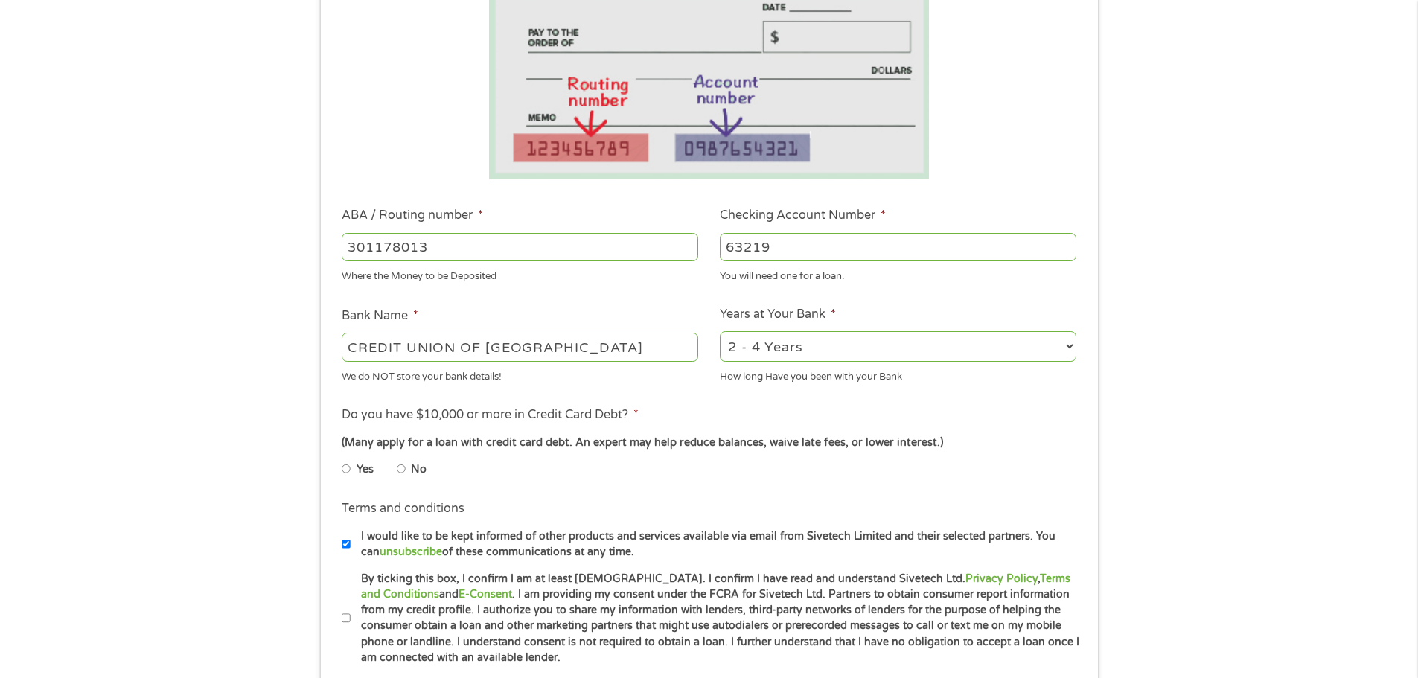
scroll to position [298, 0]
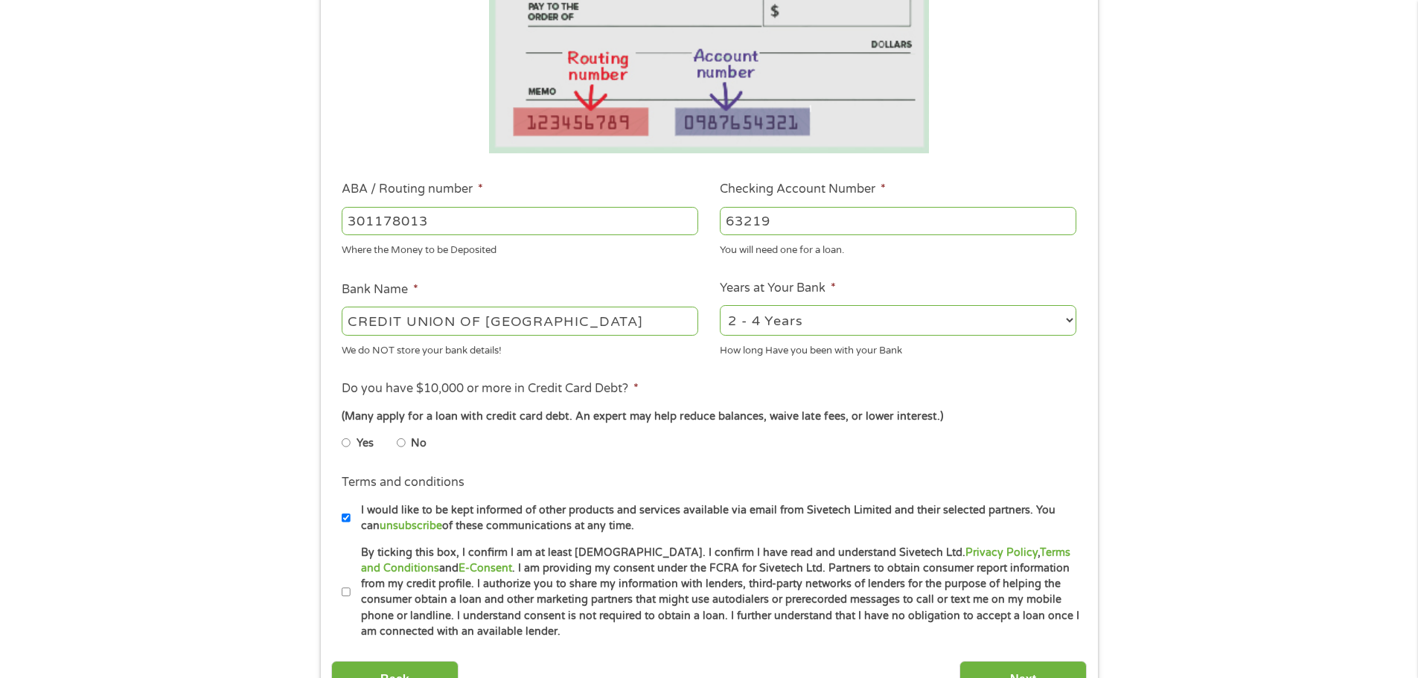
type input "63219"
click at [398, 447] on ul "Yes No" at bounding box center [519, 446] width 355 height 34
click at [400, 443] on input "No" at bounding box center [401, 443] width 9 height 24
radio input "true"
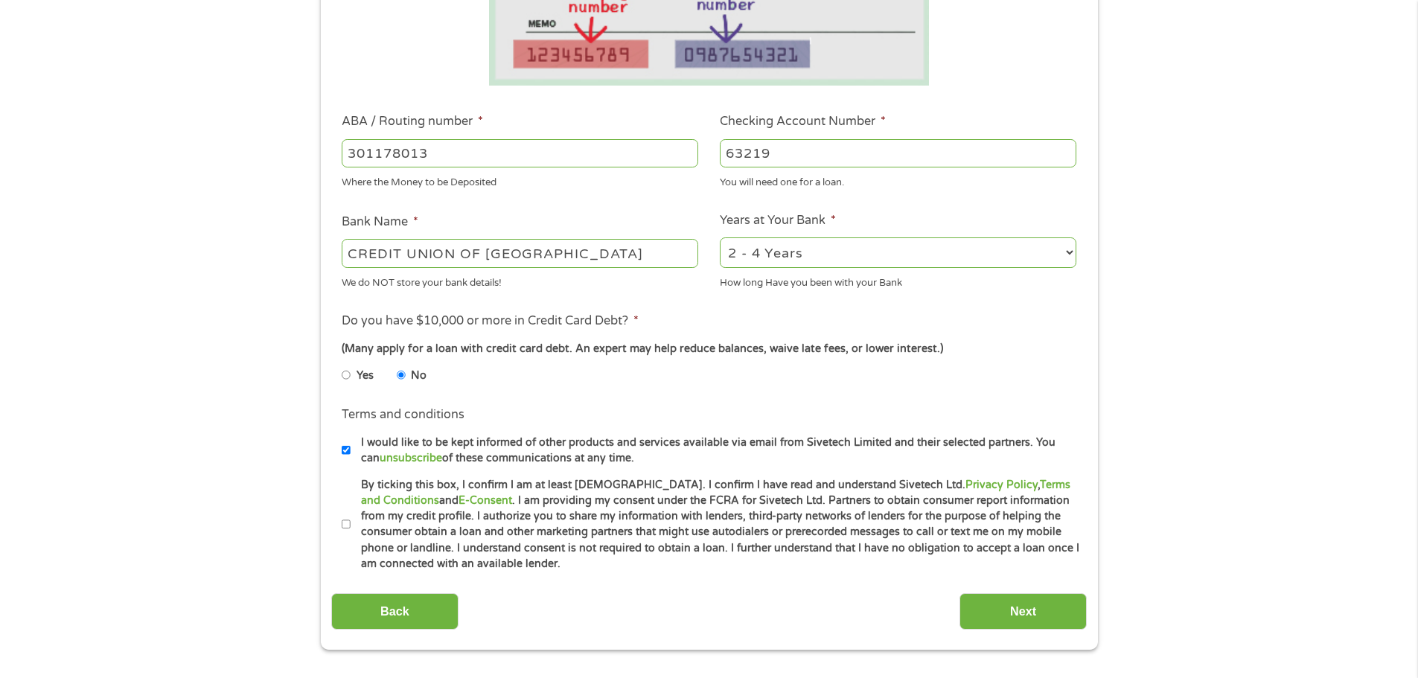
scroll to position [447, 0]
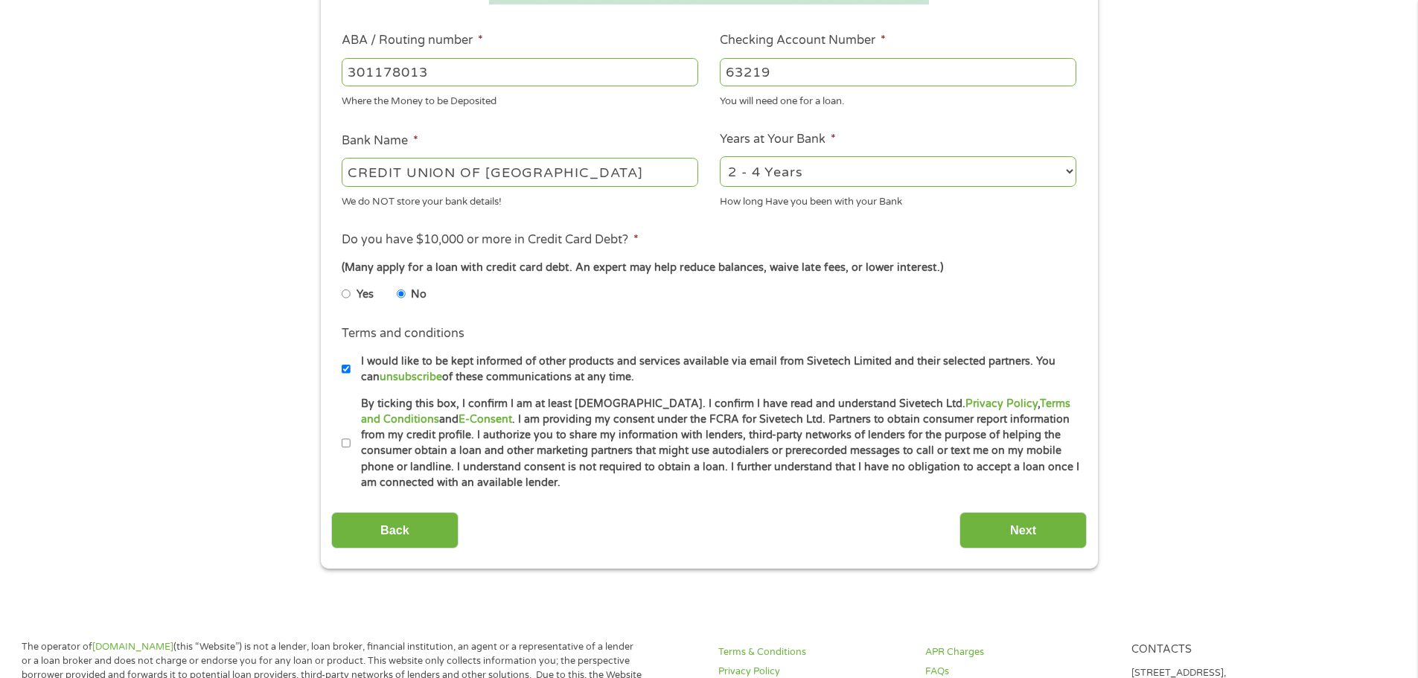
click at [343, 439] on input "By ticking this box, I confirm I am at least [DEMOGRAPHIC_DATA]. I confirm I ha…" at bounding box center [346, 444] width 9 height 24
checkbox input "true"
click at [983, 522] on input "Next" at bounding box center [1023, 530] width 127 height 36
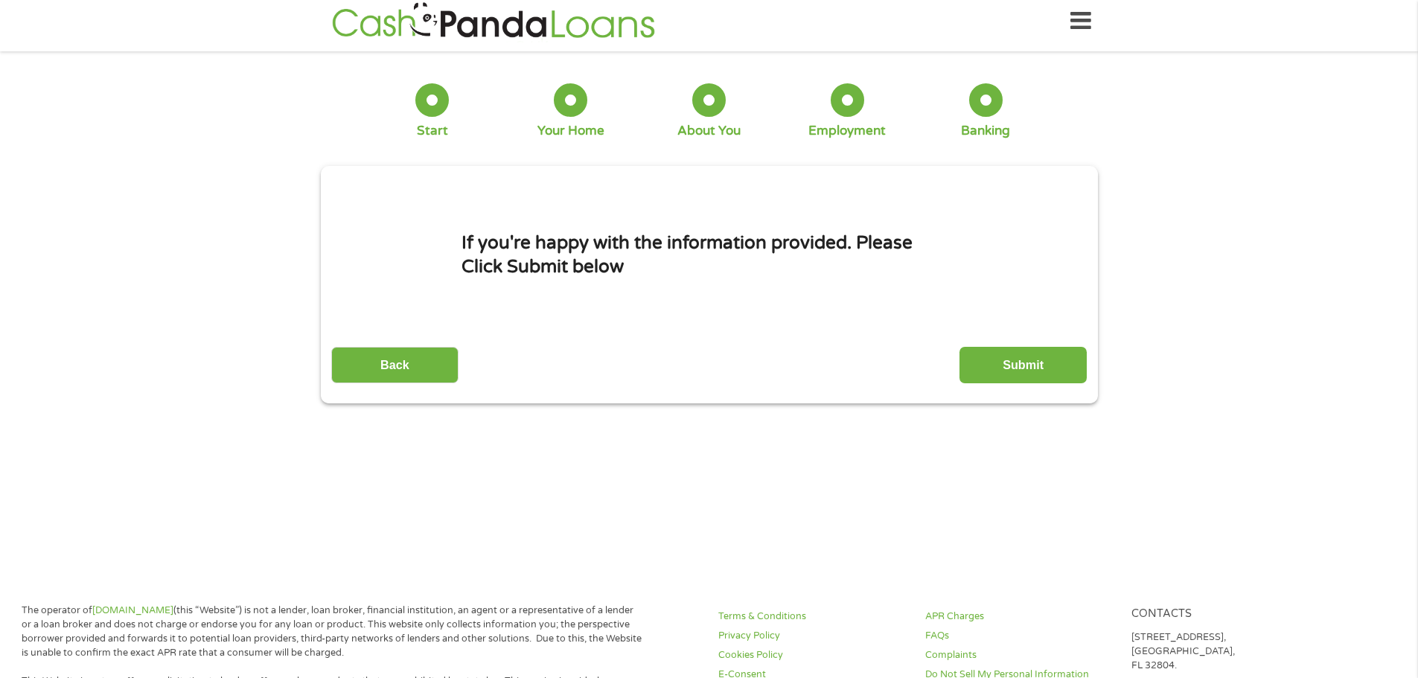
scroll to position [0, 0]
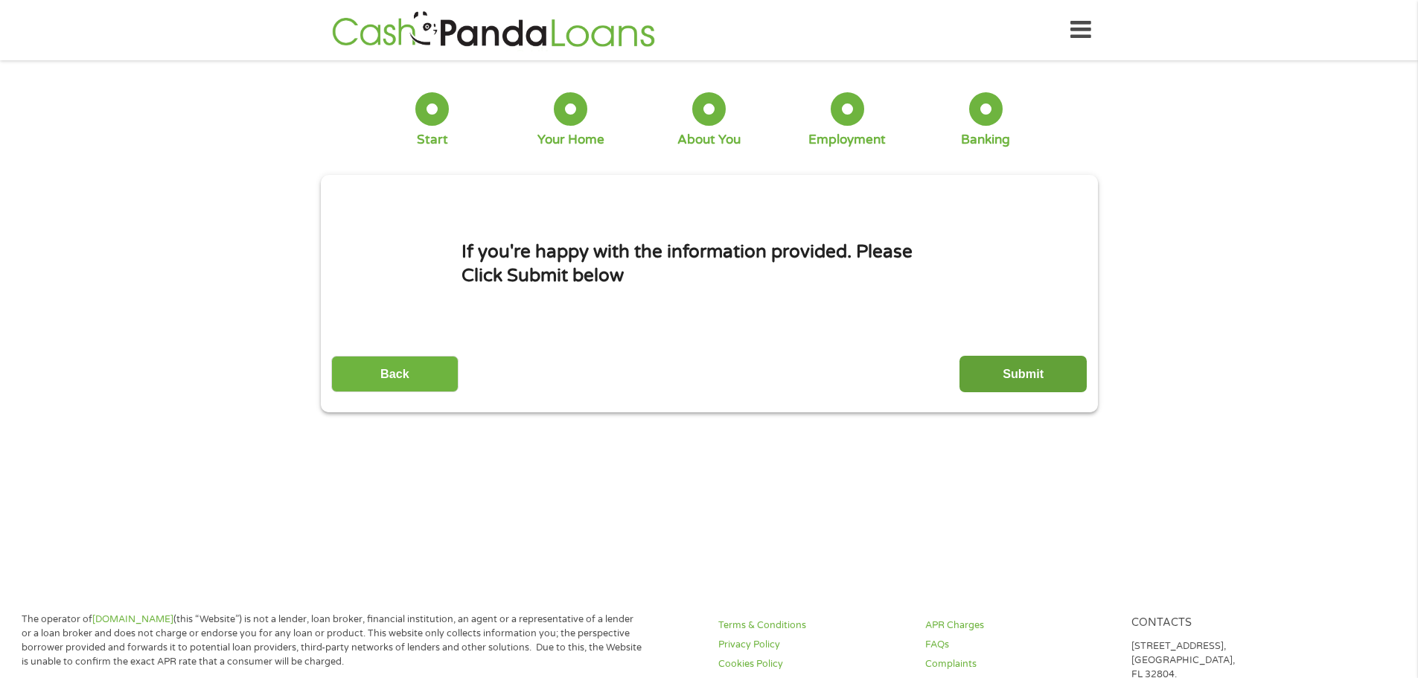
click at [1045, 373] on input "Submit" at bounding box center [1023, 374] width 127 height 36
